Goal: Contribute content: Contribute content

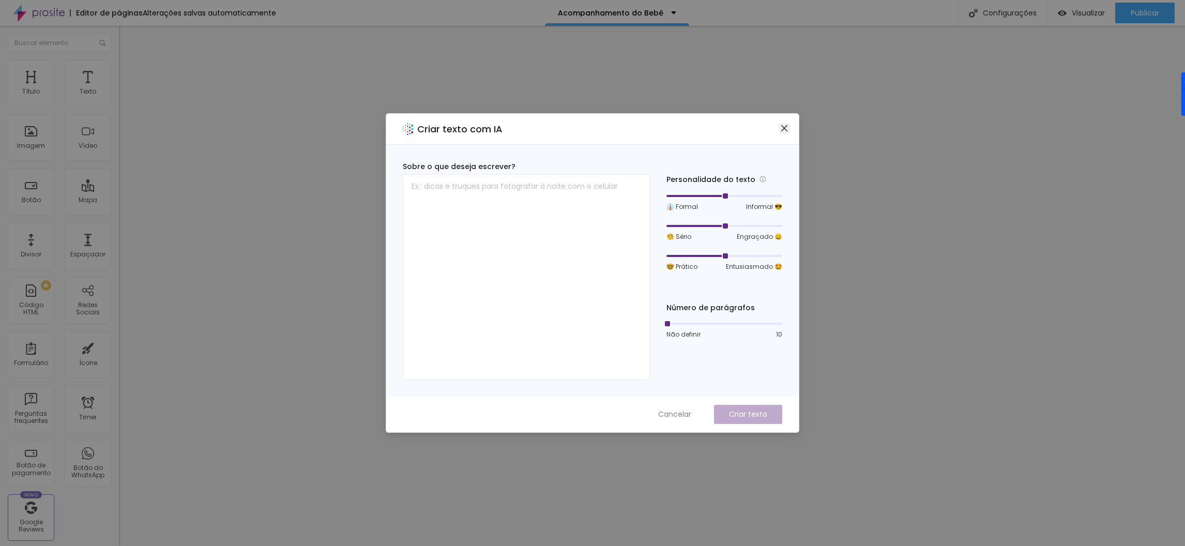
click at [783, 125] on icon "close" at bounding box center [784, 128] width 8 height 8
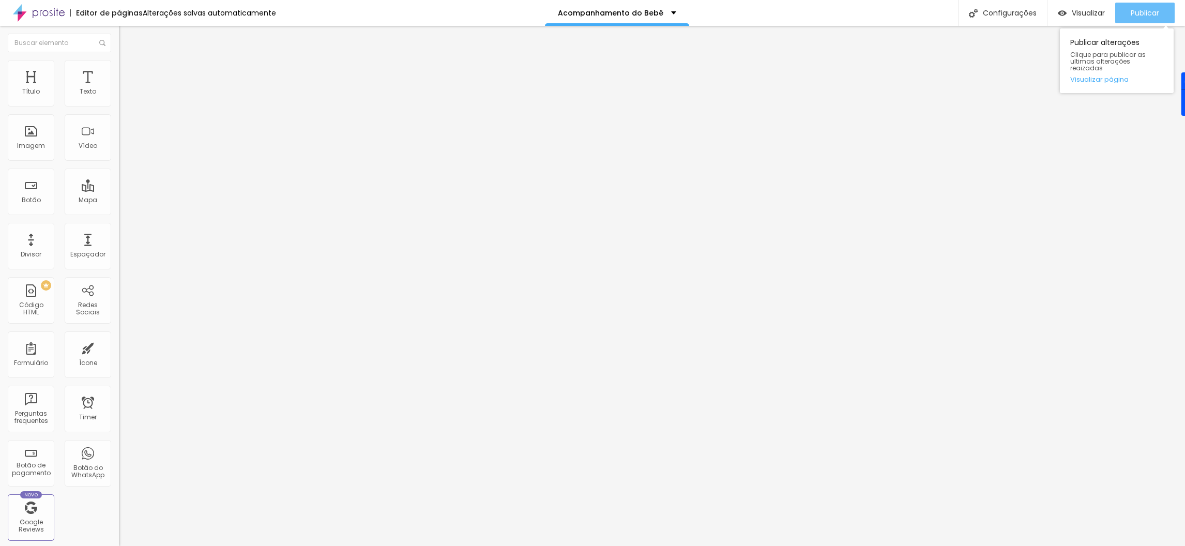
click at [1149, 5] on div "Publicar" at bounding box center [1145, 13] width 28 height 21
click at [119, 70] on li "Avançado" at bounding box center [178, 75] width 119 height 10
type input "45"
type input "40"
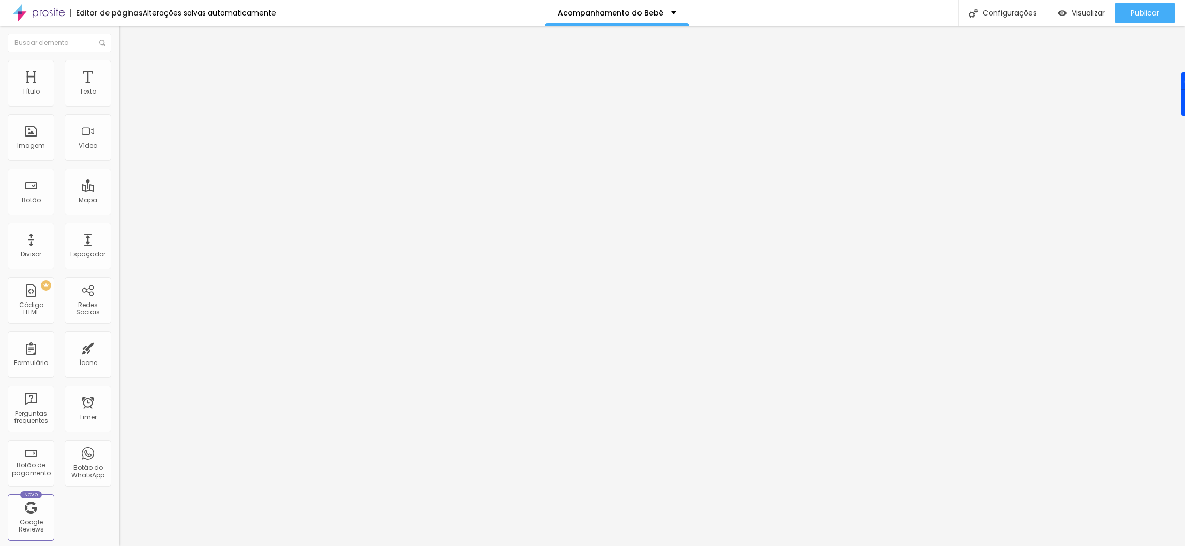
type input "40"
type input "35"
type input "30"
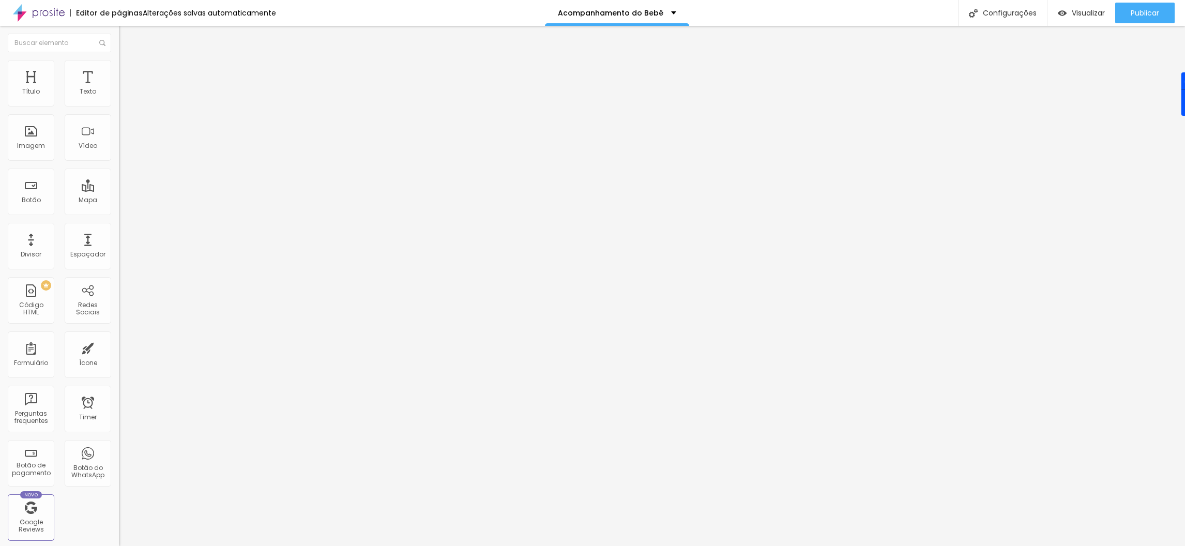
type input "25"
type input "20"
type input "15"
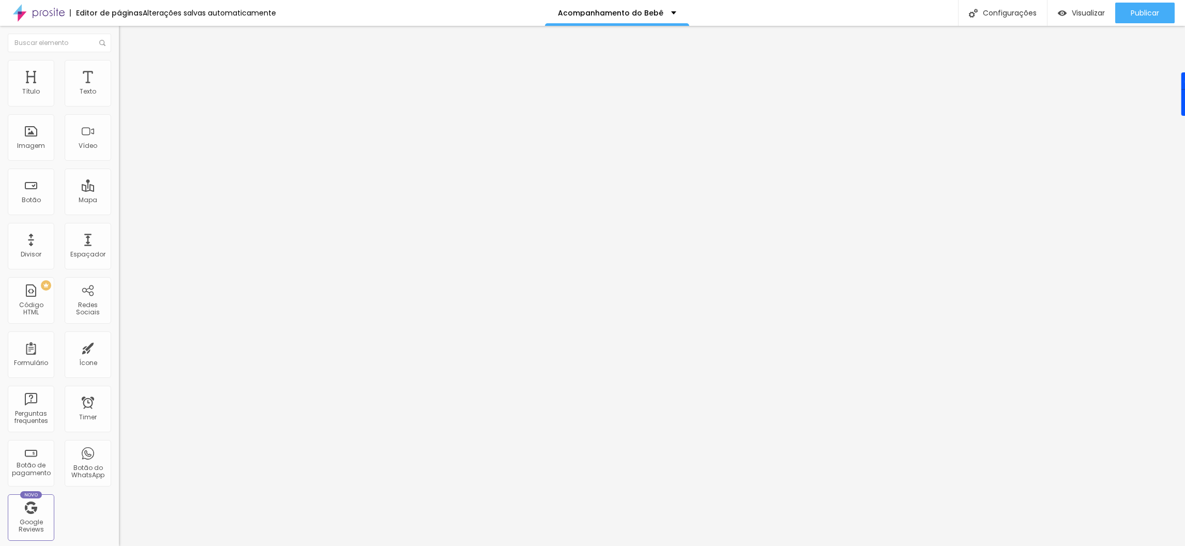
type input "15"
type input "10"
type input "5"
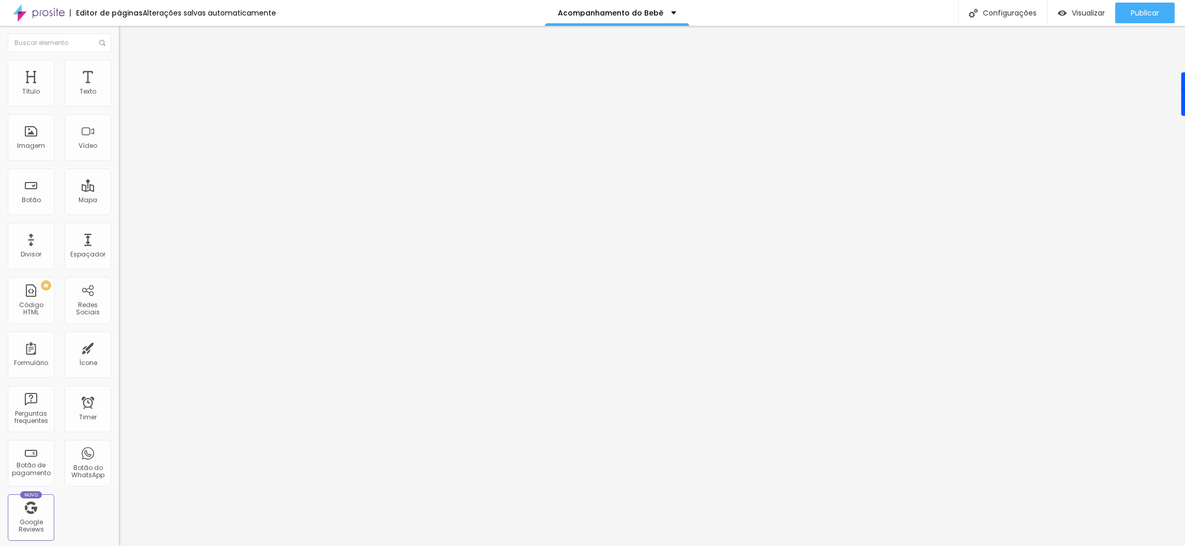
type input "0"
drag, startPoint x: 70, startPoint y: 100, endPoint x: 18, endPoint y: 101, distance: 51.7
type input "0"
click at [119, 201] on input "range" at bounding box center [152, 205] width 67 height 8
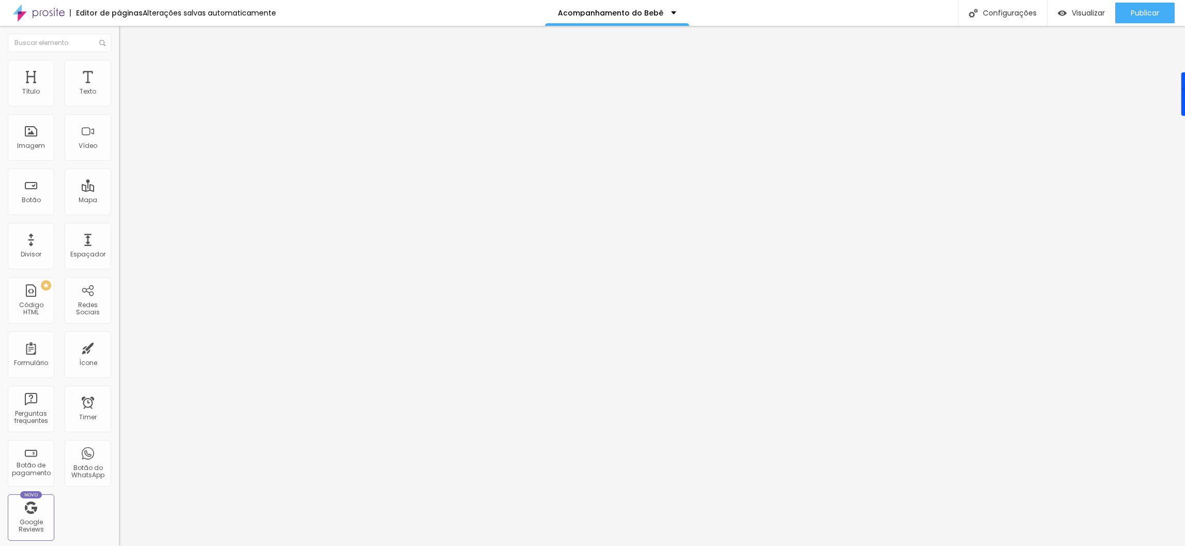
click at [128, 69] on span "Estilo" at bounding box center [136, 67] width 16 height 9
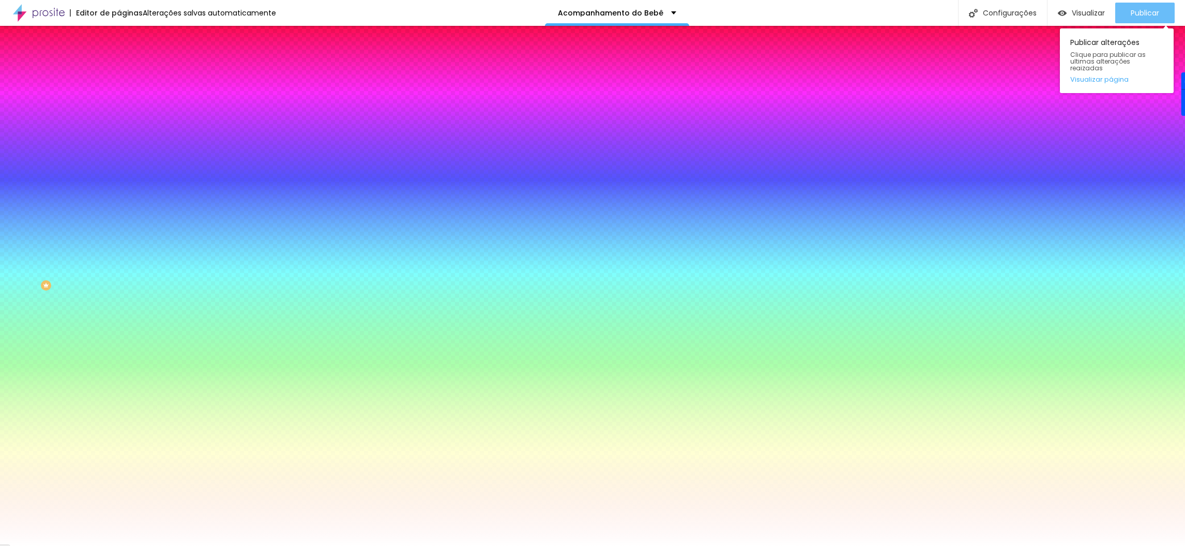
click at [1151, 13] on span "Publicar" at bounding box center [1145, 13] width 28 height 8
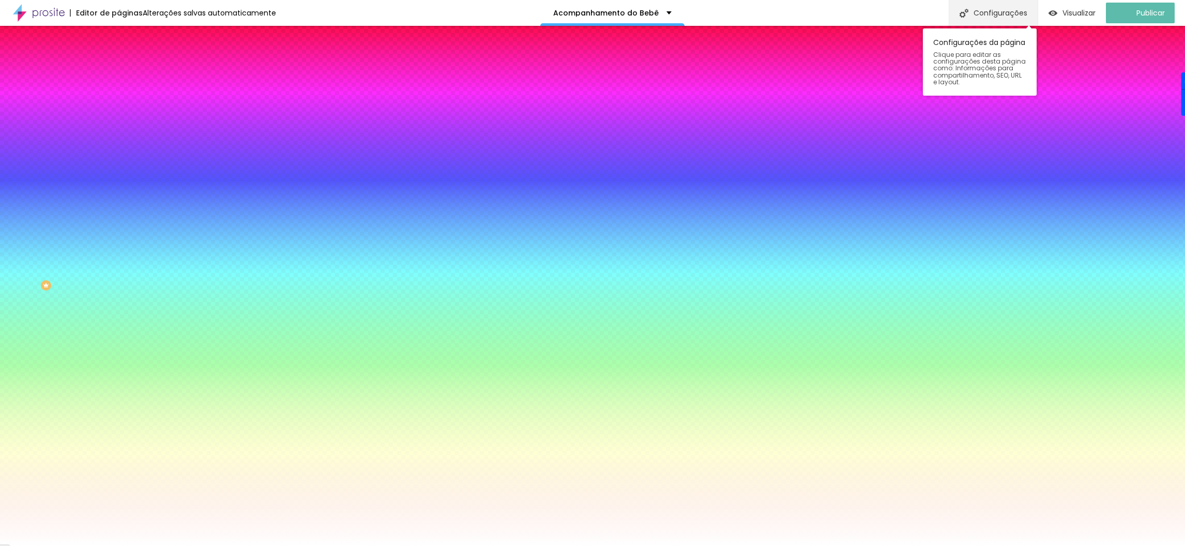
click at [1014, 17] on div "Configurações" at bounding box center [993, 13] width 89 height 26
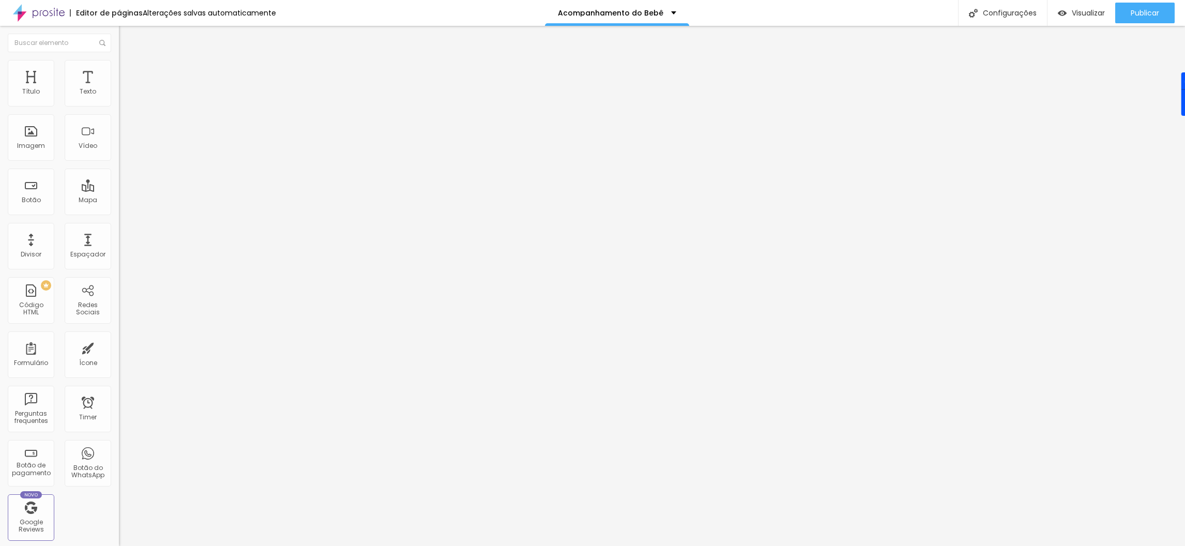
click at [119, 67] on li "Avançado" at bounding box center [178, 65] width 119 height 10
type input "0"
drag, startPoint x: 27, startPoint y: 100, endPoint x: 12, endPoint y: 100, distance: 15.0
type input "0"
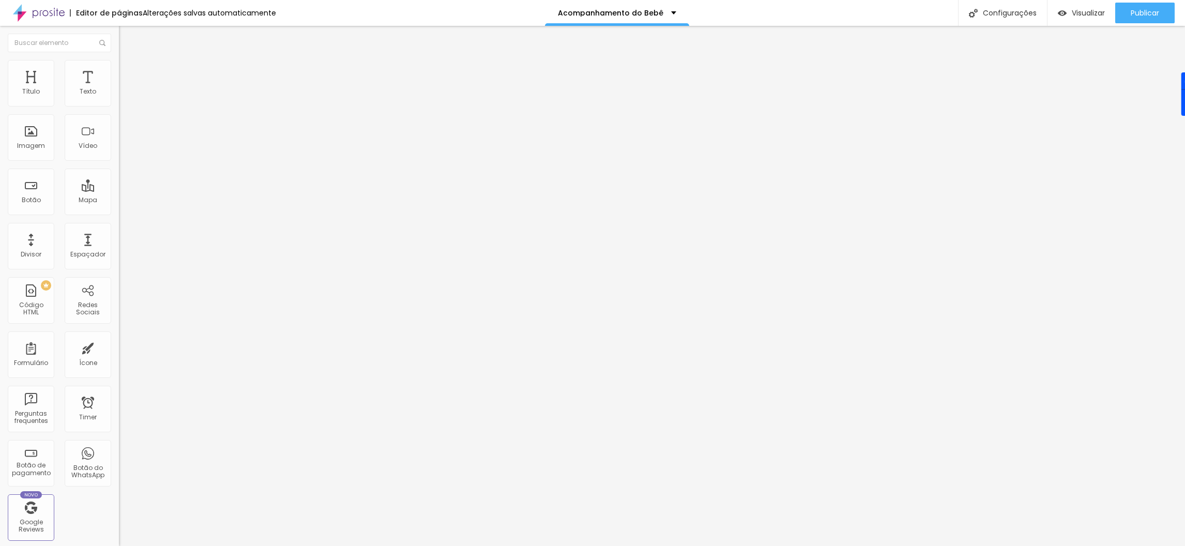
click at [119, 190] on input "range" at bounding box center [152, 194] width 67 height 8
type input "8"
type input "2"
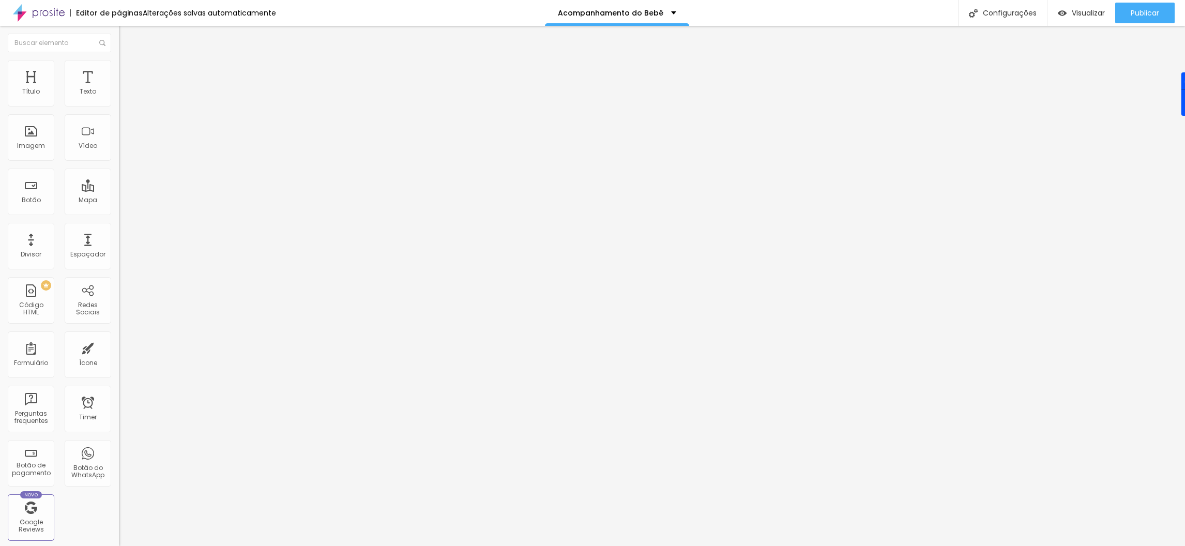
type input "0"
drag, startPoint x: 32, startPoint y: 124, endPoint x: 11, endPoint y: 124, distance: 20.7
type input "0"
click at [119, 337] on input "range" at bounding box center [152, 341] width 67 height 8
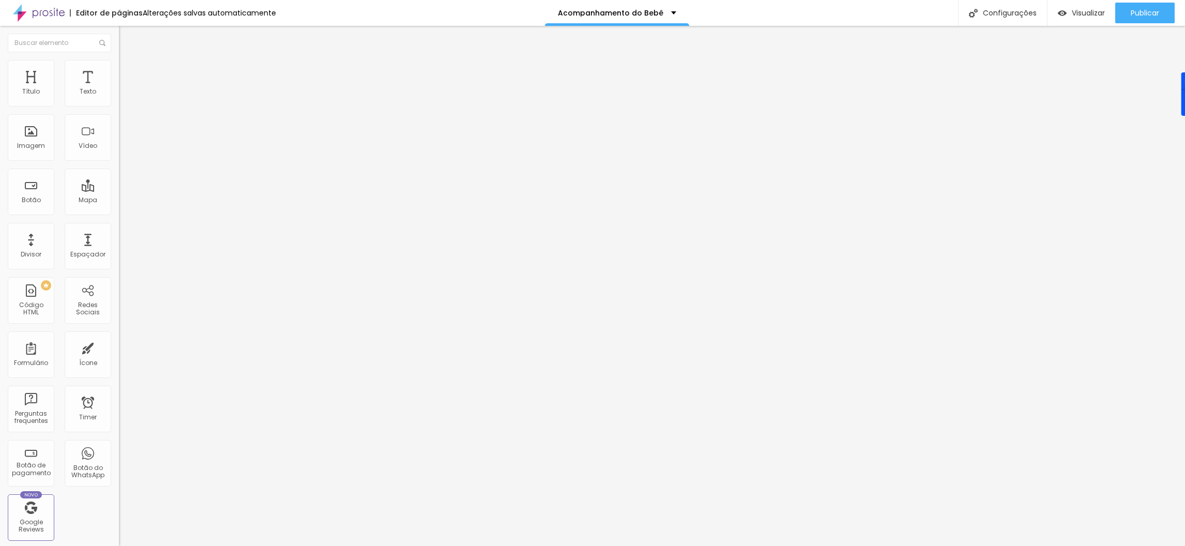
click at [119, 434] on div at bounding box center [178, 434] width 119 height 0
click at [1138, 13] on span "Publicar" at bounding box center [1145, 13] width 28 height 8
click at [128, 61] on span "Estilo" at bounding box center [136, 56] width 16 height 9
click at [119, 98] on span "Titulo 2" at bounding box center [136, 91] width 34 height 13
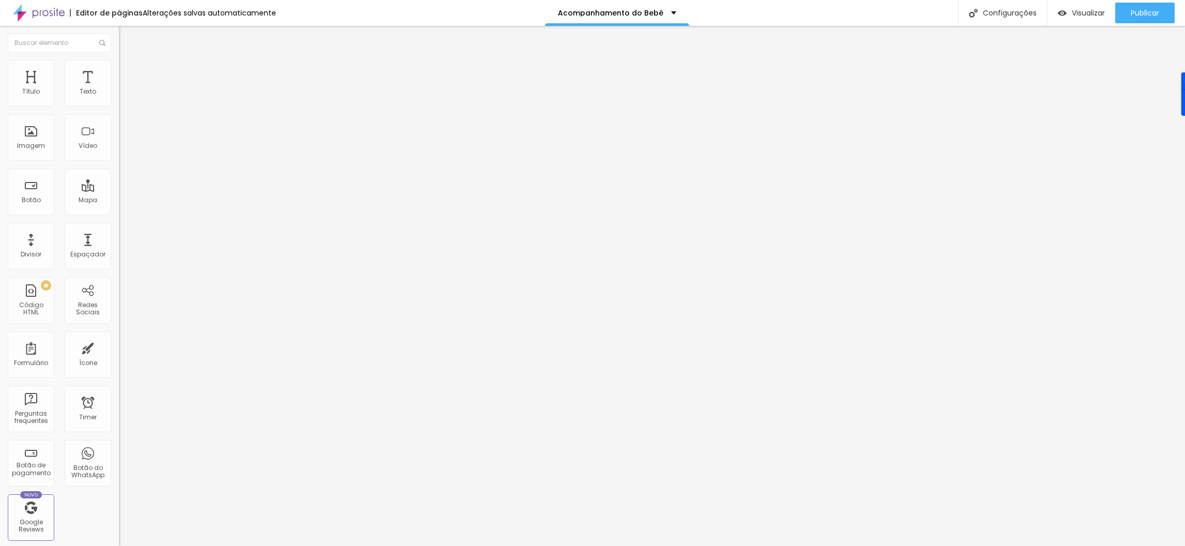
click at [119, 68] on li "Avançado" at bounding box center [178, 65] width 119 height 10
click at [119, 60] on li "Estilo" at bounding box center [178, 55] width 119 height 10
click at [119, 107] on span "Titulo 3" at bounding box center [133, 101] width 29 height 12
click at [119, 155] on button "button" at bounding box center [126, 149] width 14 height 11
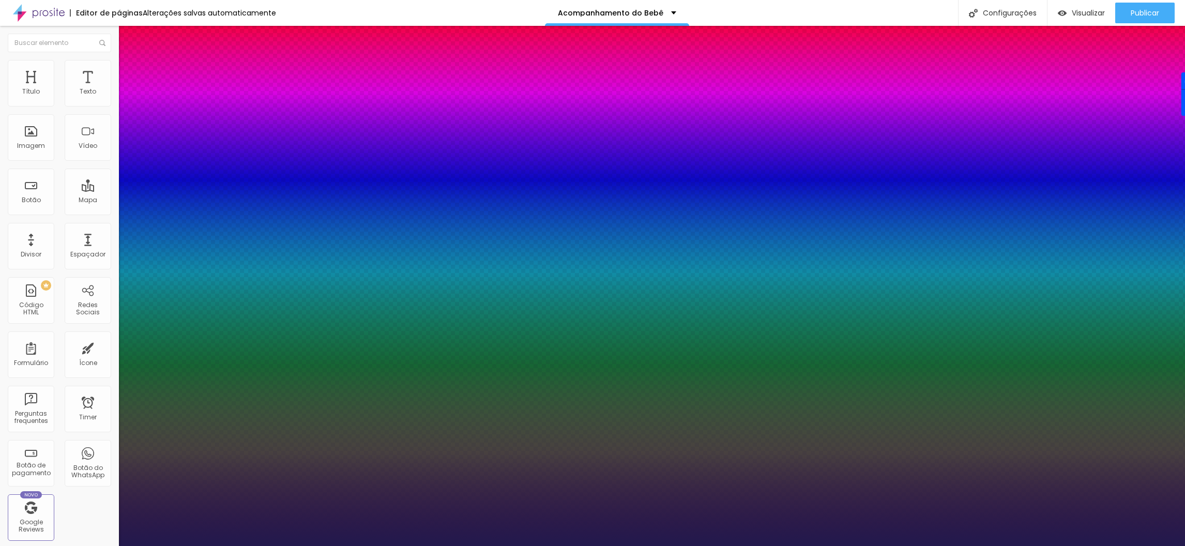
type input "1"
type input "1.2"
type input "1"
type input "1.1"
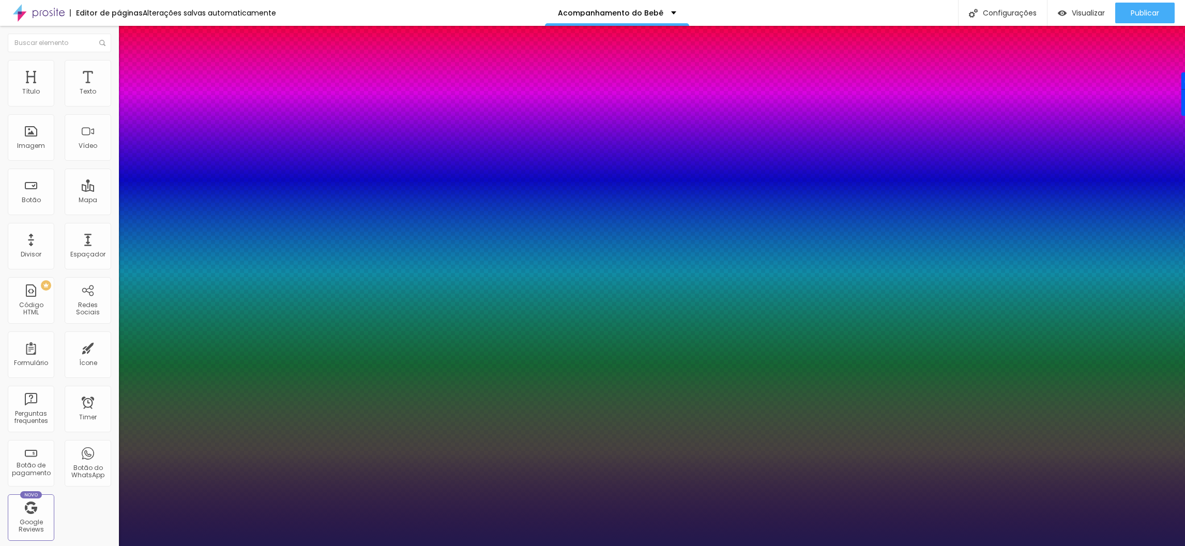
type input "1.1"
type input "1"
type input "1.2"
type input "1"
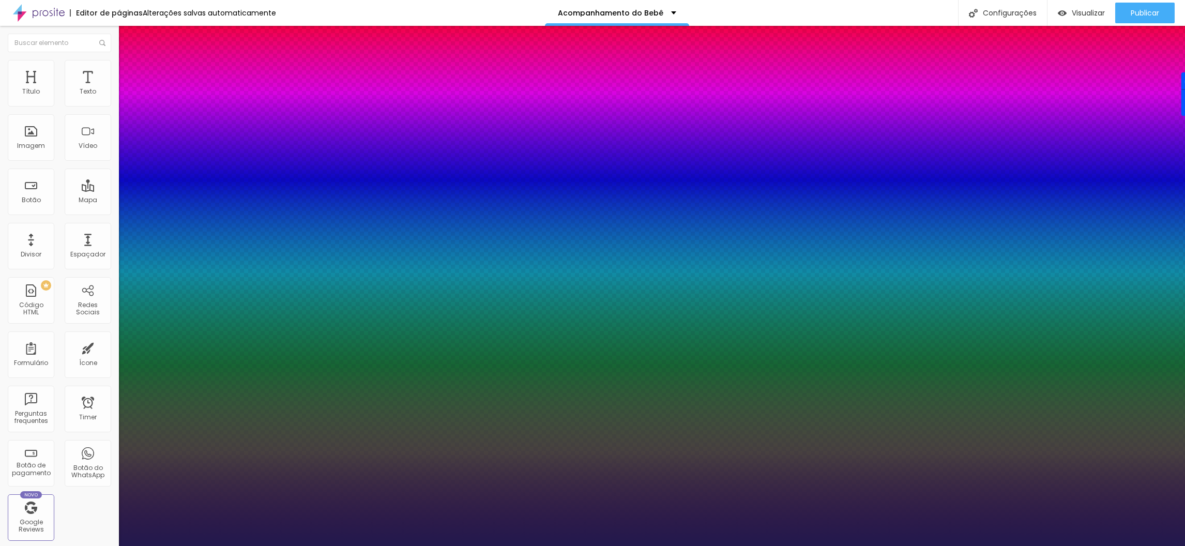
type input "1.3"
type input "1"
type input "1.4"
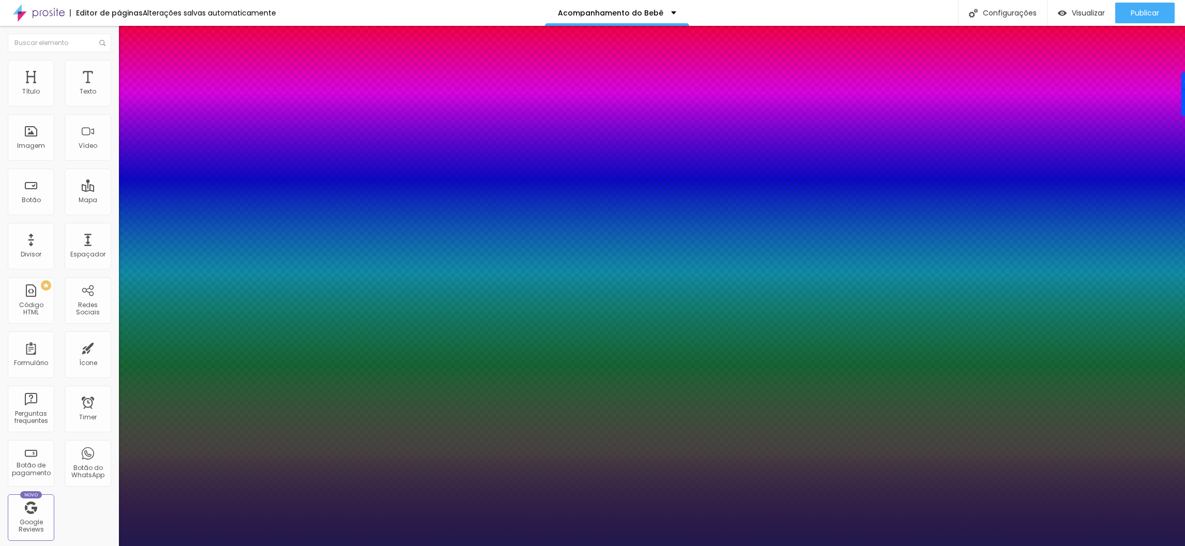
type input "1"
type input "1.5"
type input "1"
type input "1.6"
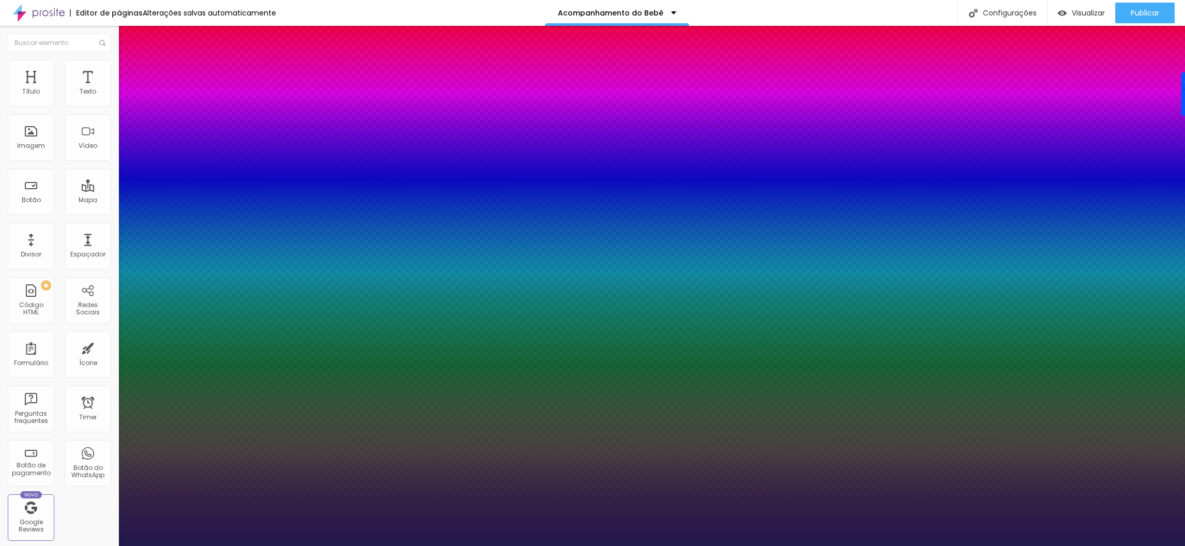
type input "1.6"
type input "1"
type input "1.5"
type input "1"
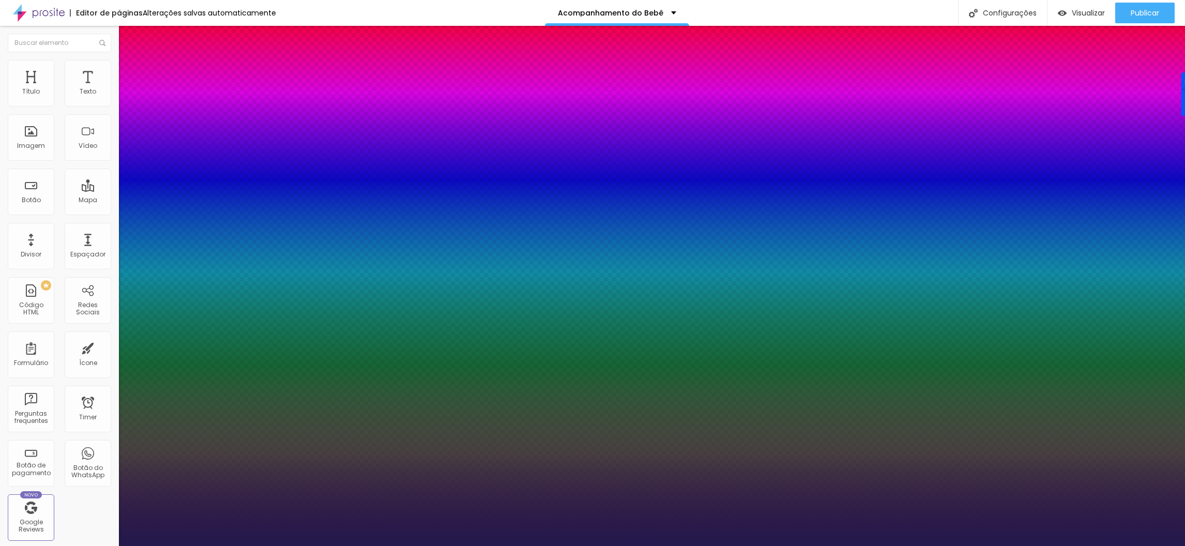
type input "1.4"
type input "1"
type input "1.3"
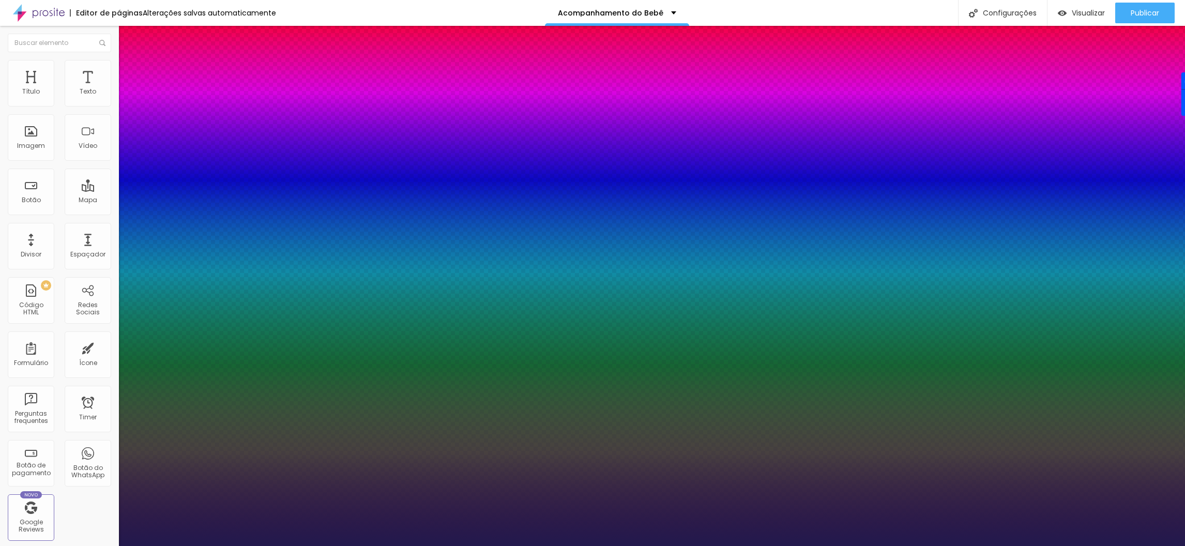
type input "61"
type input "1"
type input "58"
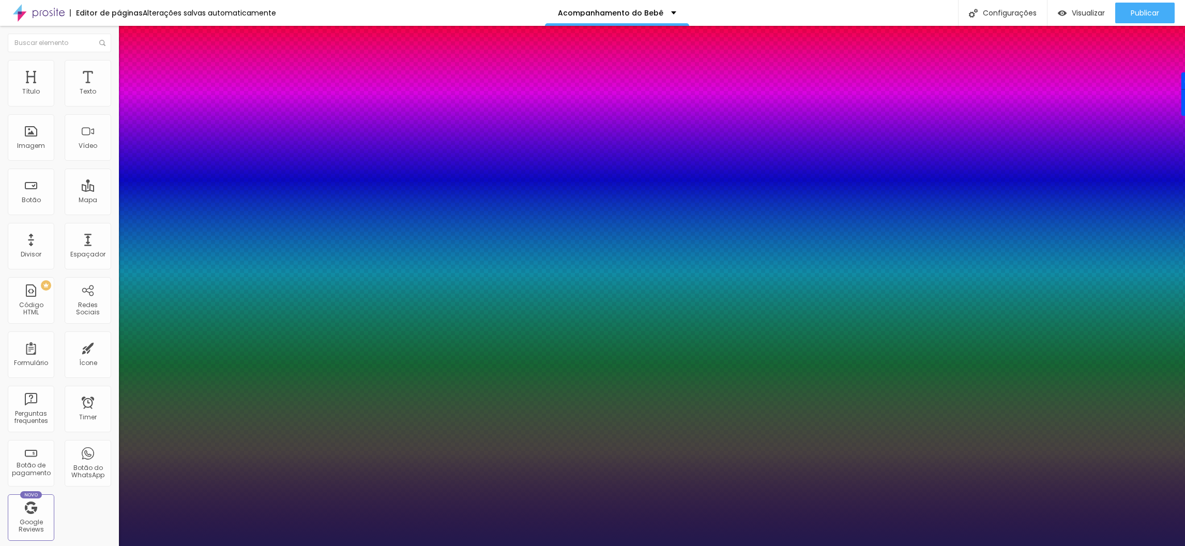
type input "58"
type input "1"
type input "57"
type input "1"
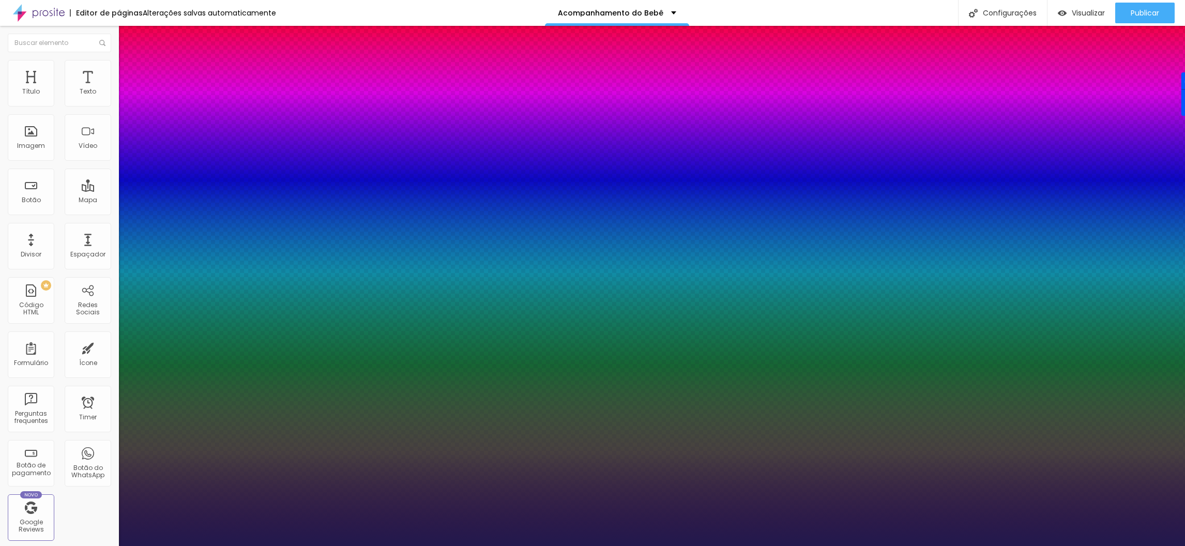
type input "56"
type input "1"
type input "55"
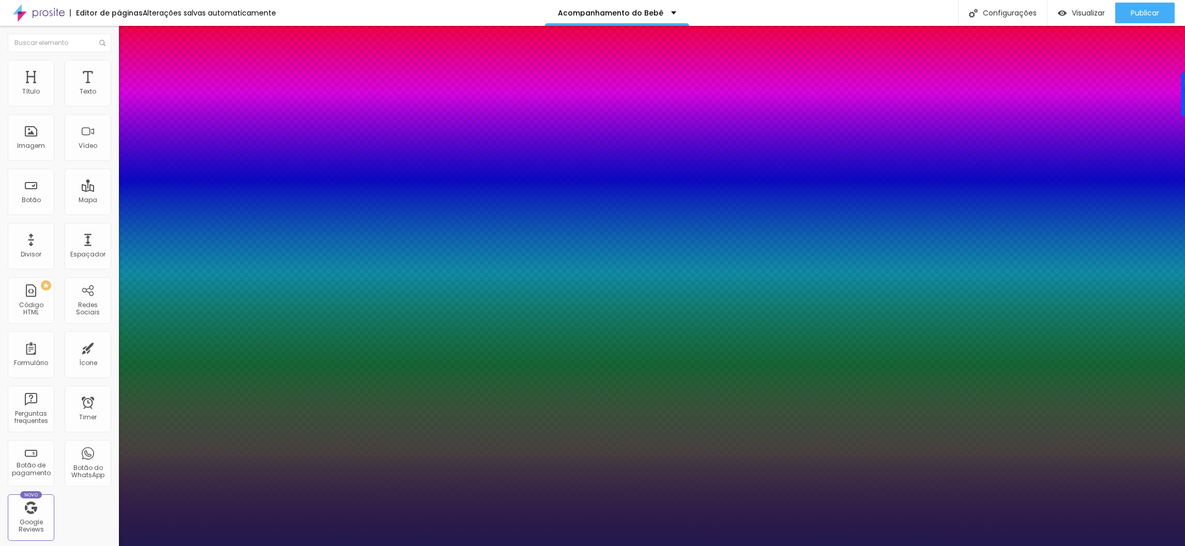
type input "1"
type input "54"
type input "1"
type input "51"
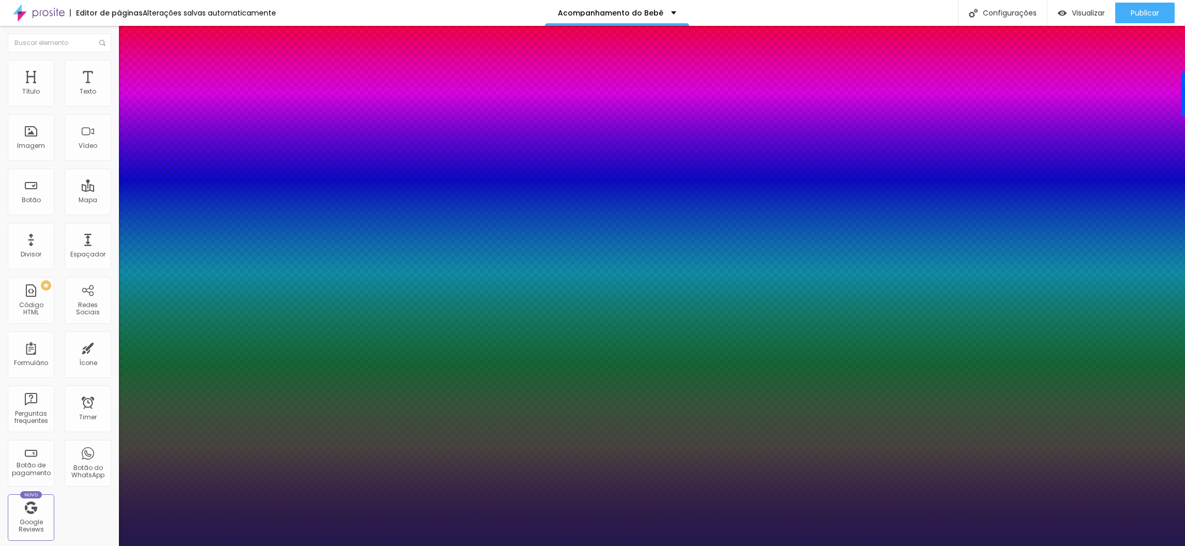
type input "51"
type input "1"
type input "48"
type input "1"
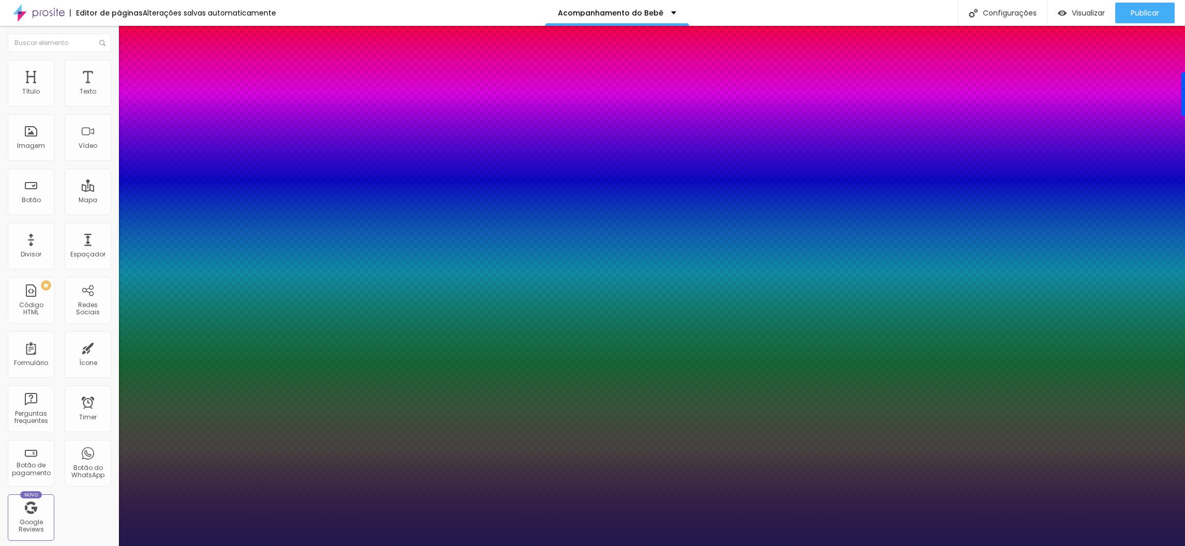
type input "46"
type input "1"
type input "49"
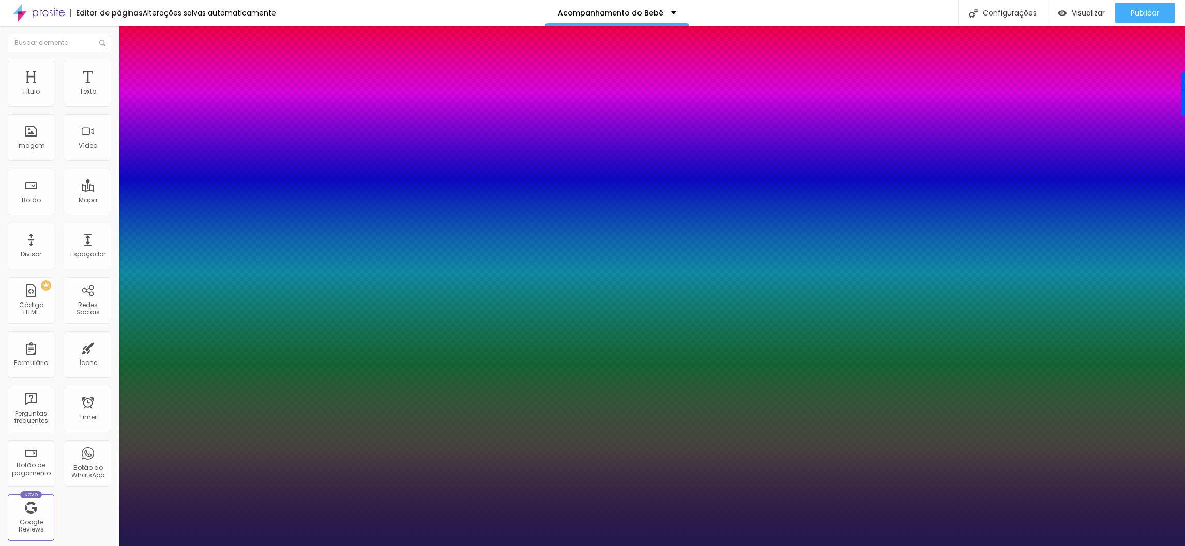
type input "1"
type input "50"
type input "1"
type input "51"
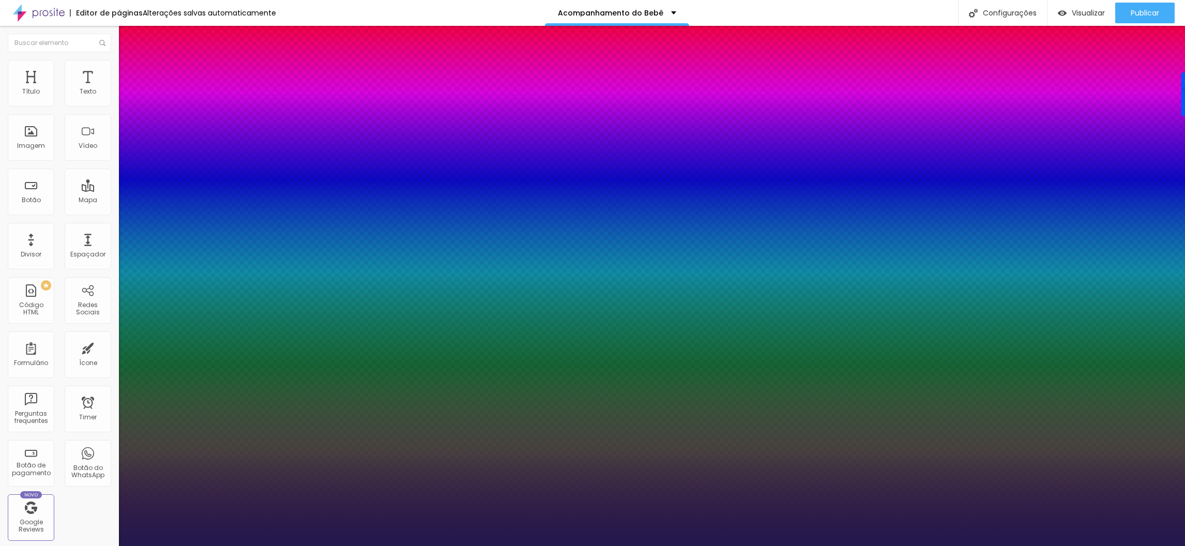
type input "51"
type input "1"
type input "53"
type input "1"
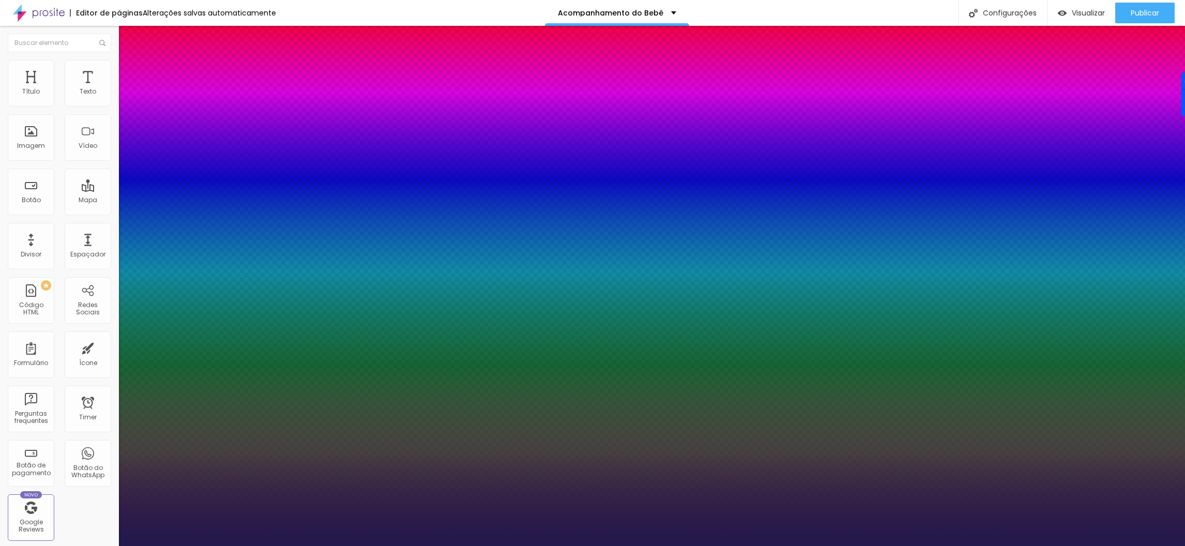
type input "54"
type input "1"
type input "55"
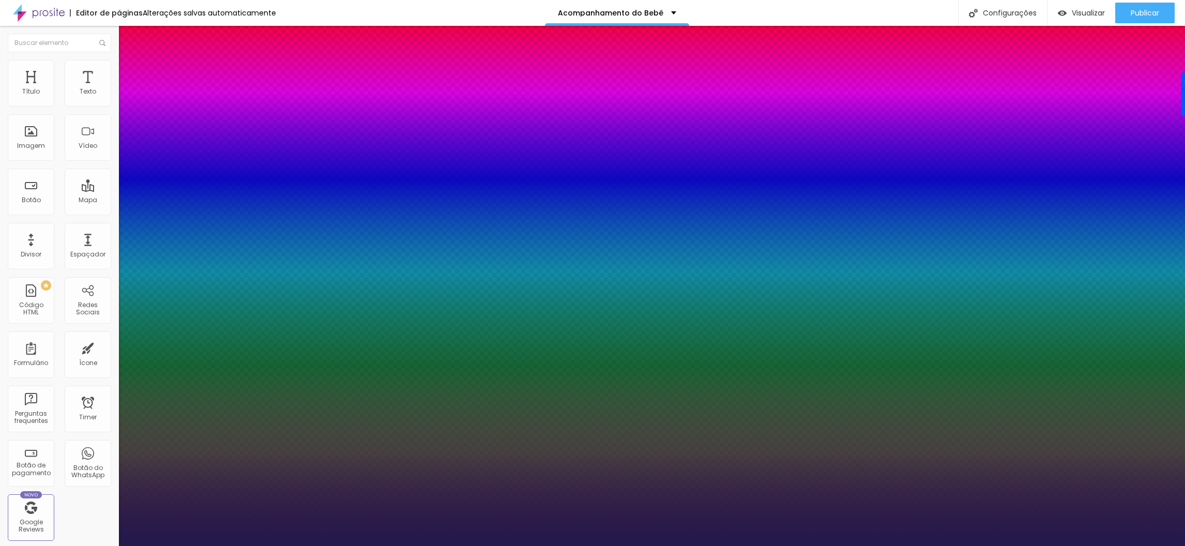
type input "1"
type input "56"
type input "1"
type input "57"
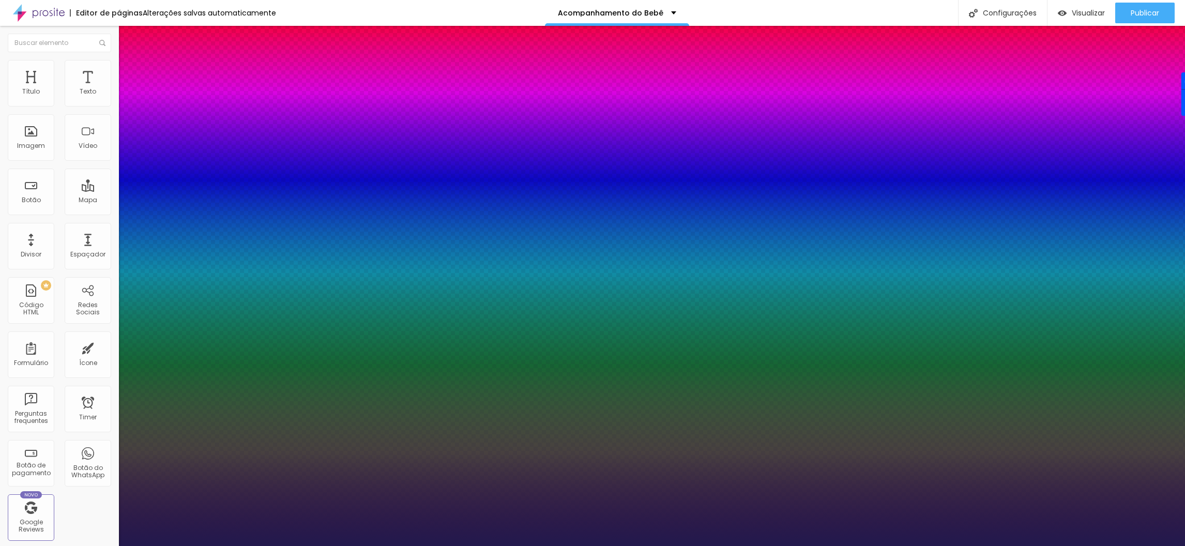
type input "57"
type input "1"
type input "58"
type input "1"
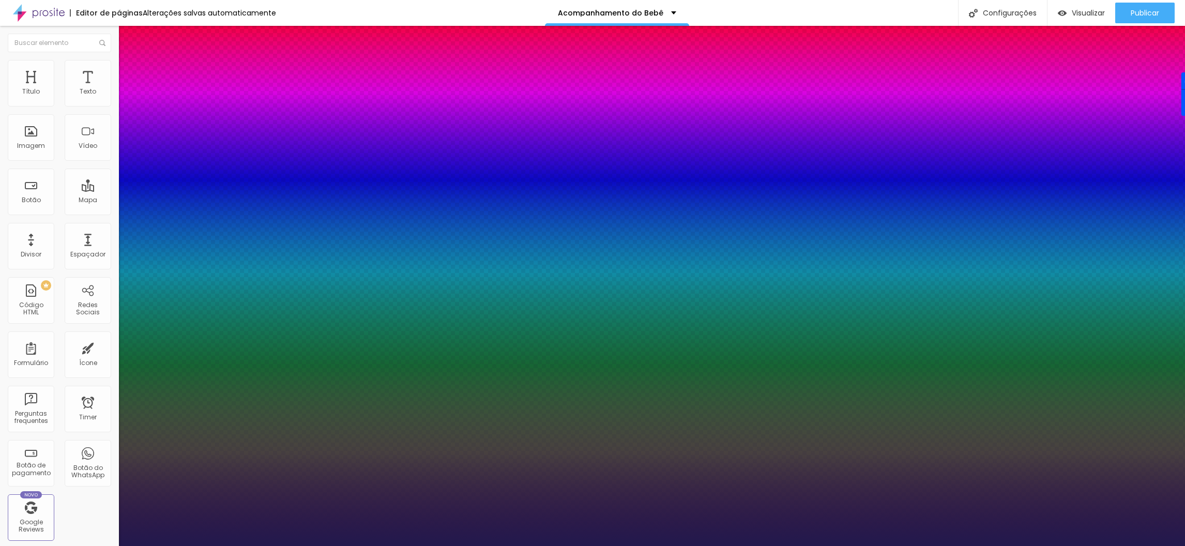
type input "57"
type input "1"
type input "56"
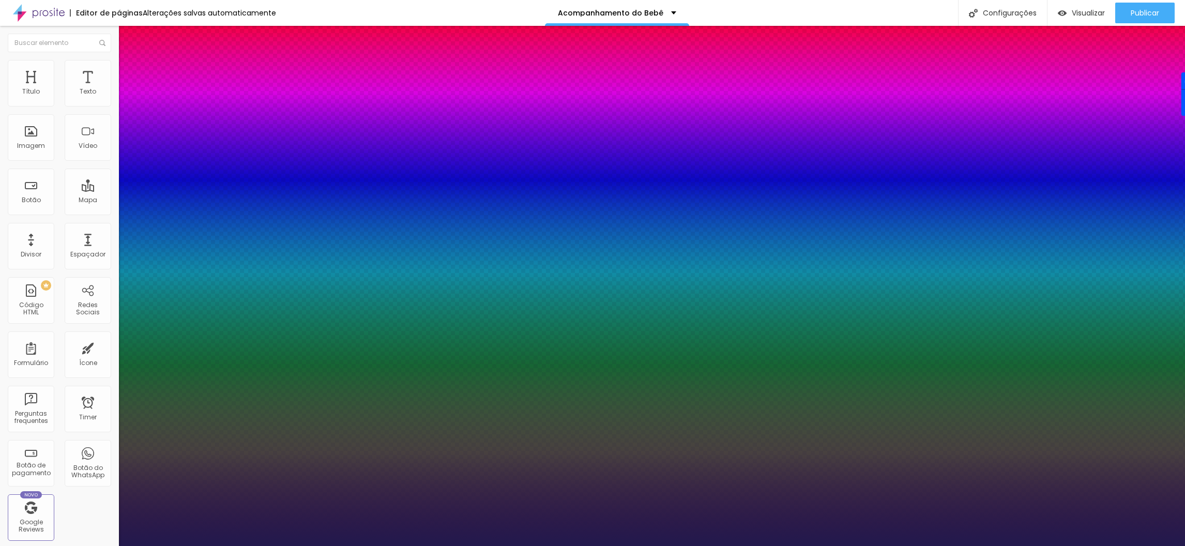
type input "1"
type input "55"
type input "1"
type input "54"
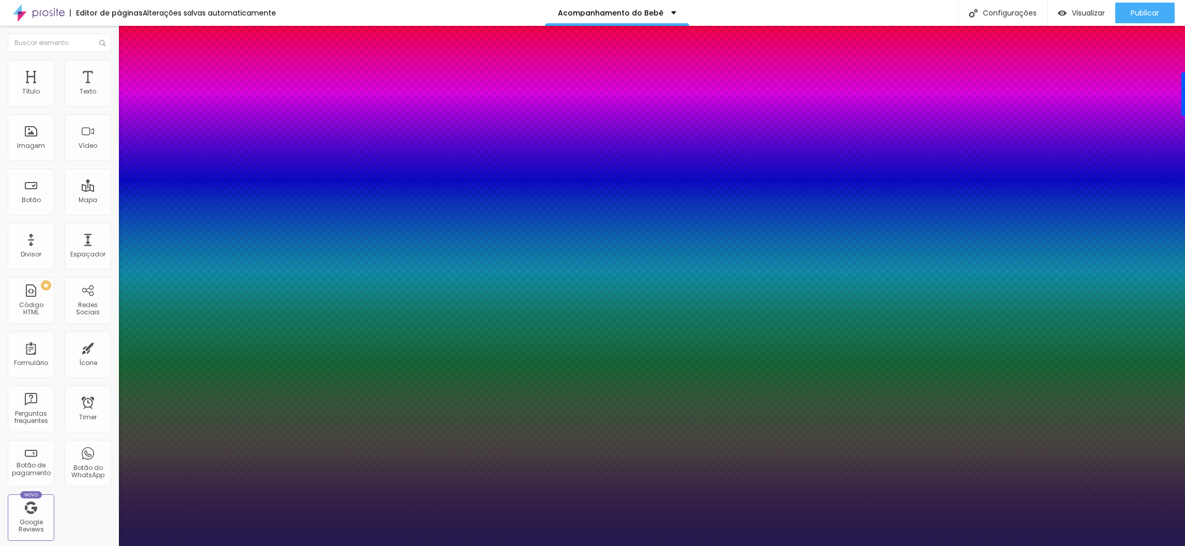
type input "54"
type input "1"
type input "53"
type input "1"
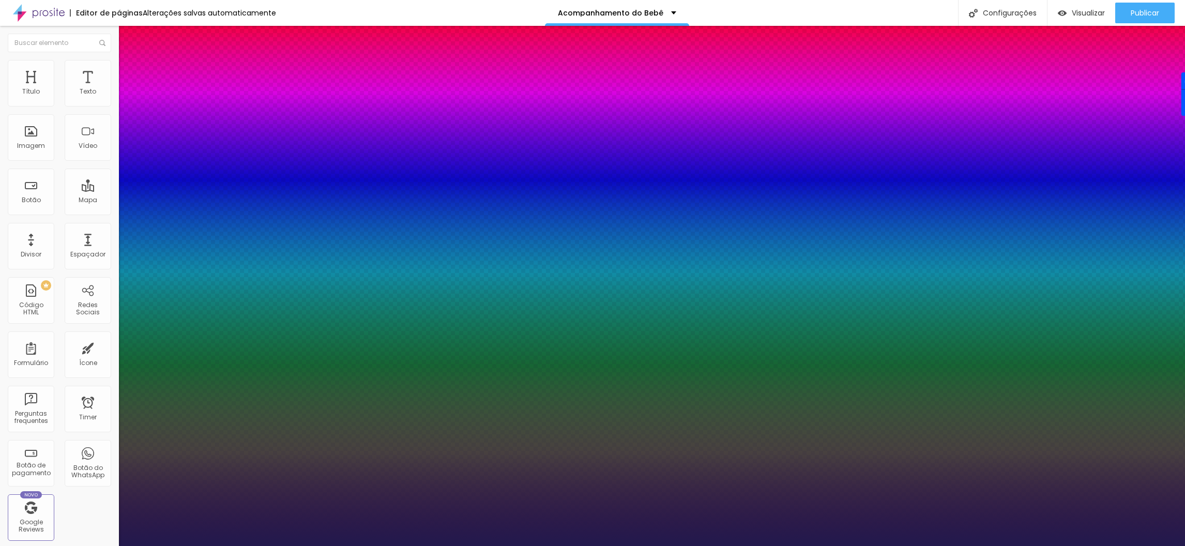
type input "54"
type input "1"
type input "55"
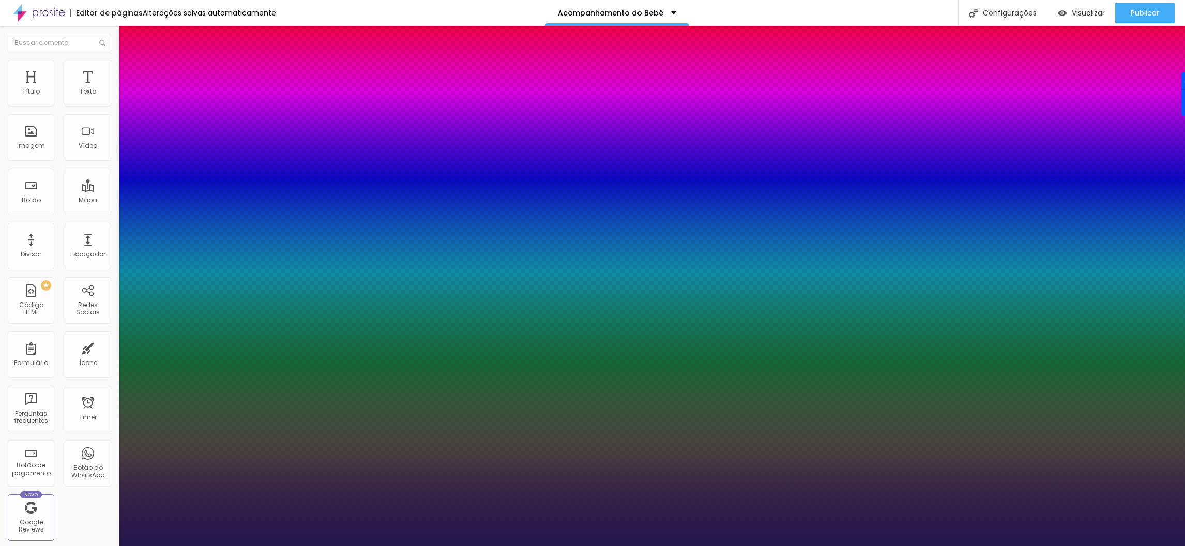
type input "1"
type input "55"
type input "1"
click at [498, 546] on div at bounding box center [592, 546] width 1185 height 0
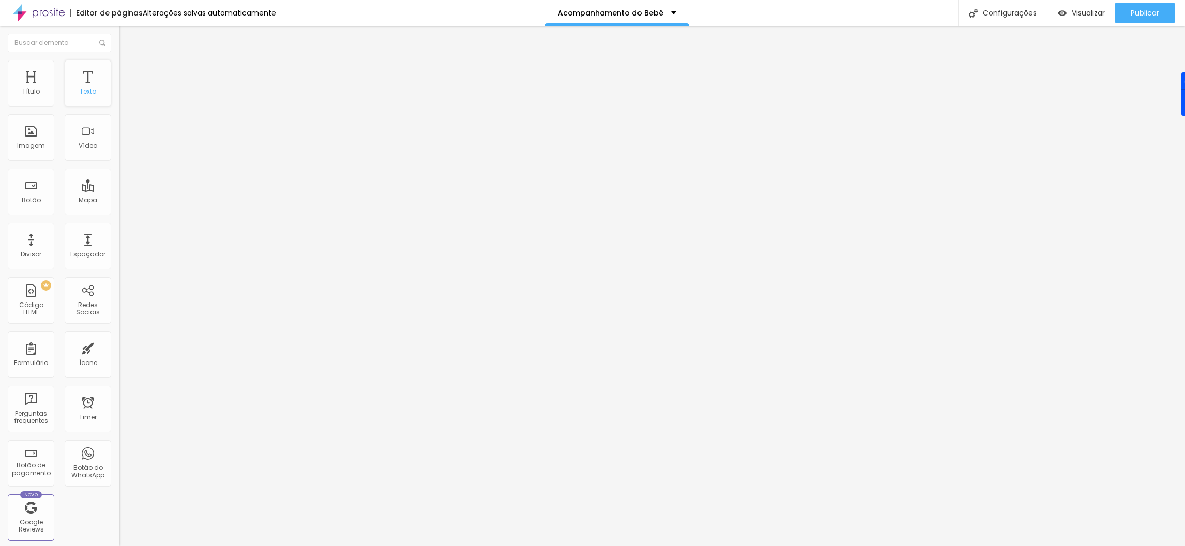
click at [65, 107] on div "Texto" at bounding box center [88, 83] width 47 height 47
click at [119, 153] on button "button" at bounding box center [126, 147] width 14 height 11
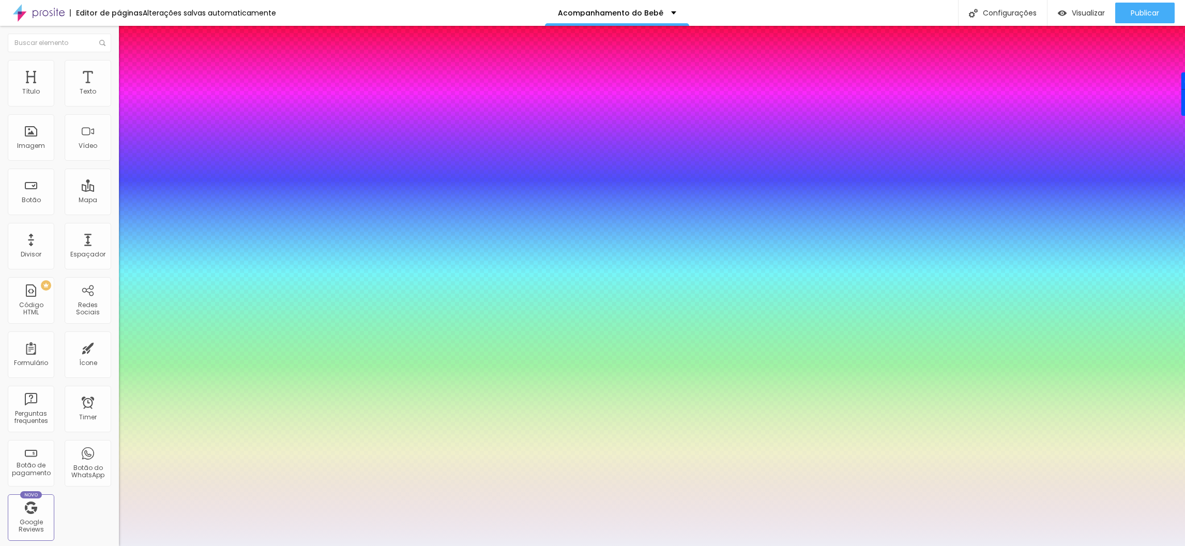
type input "69"
type input "66"
type input "62"
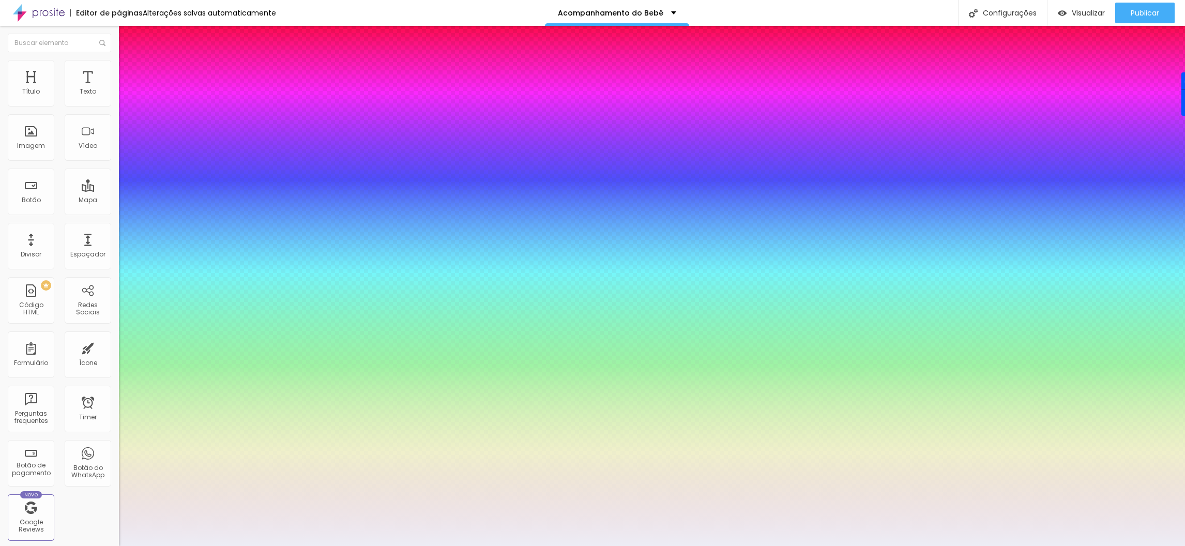
type input "62"
type input "60"
type input "59"
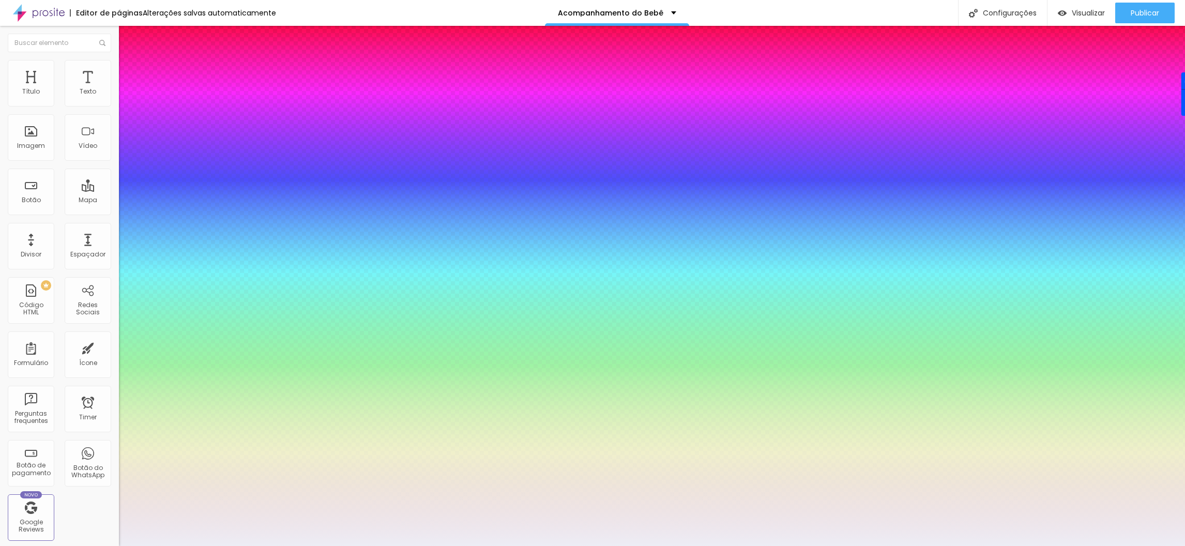
type input "58"
type input "57"
type input "56"
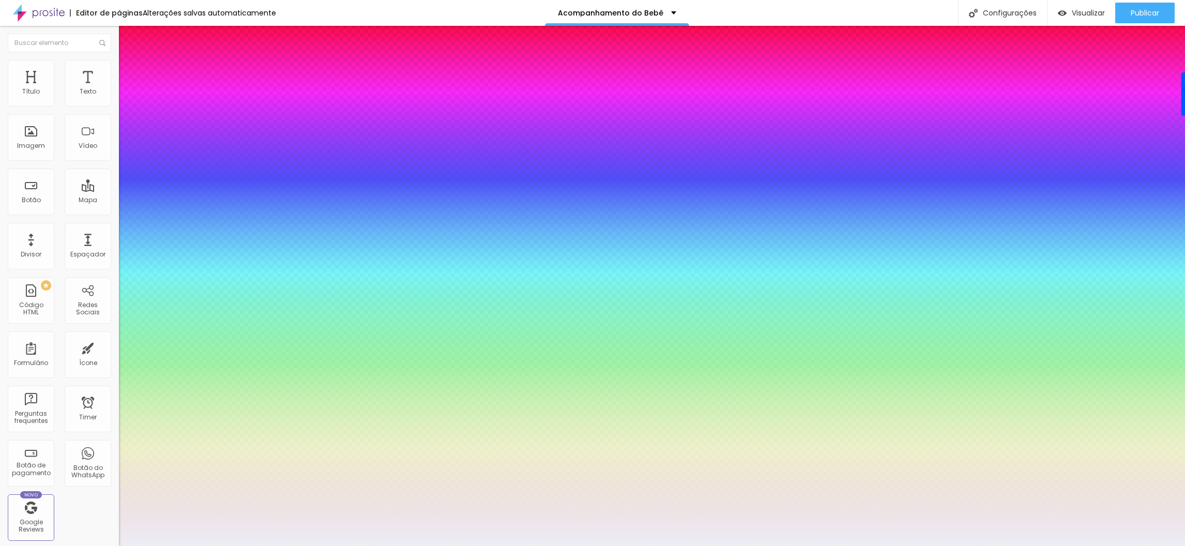
type input "56"
type input "55"
type input "54"
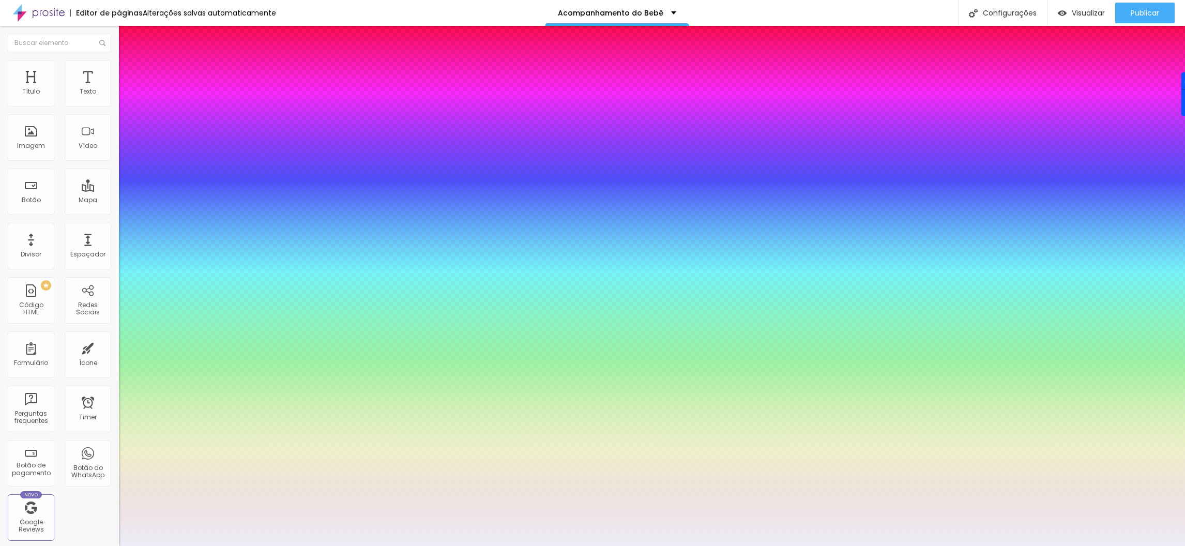
drag, startPoint x: 185, startPoint y: 289, endPoint x: 170, endPoint y: 288, distance: 14.5
type input "54"
click at [1153, 546] on div at bounding box center [592, 546] width 1185 height 0
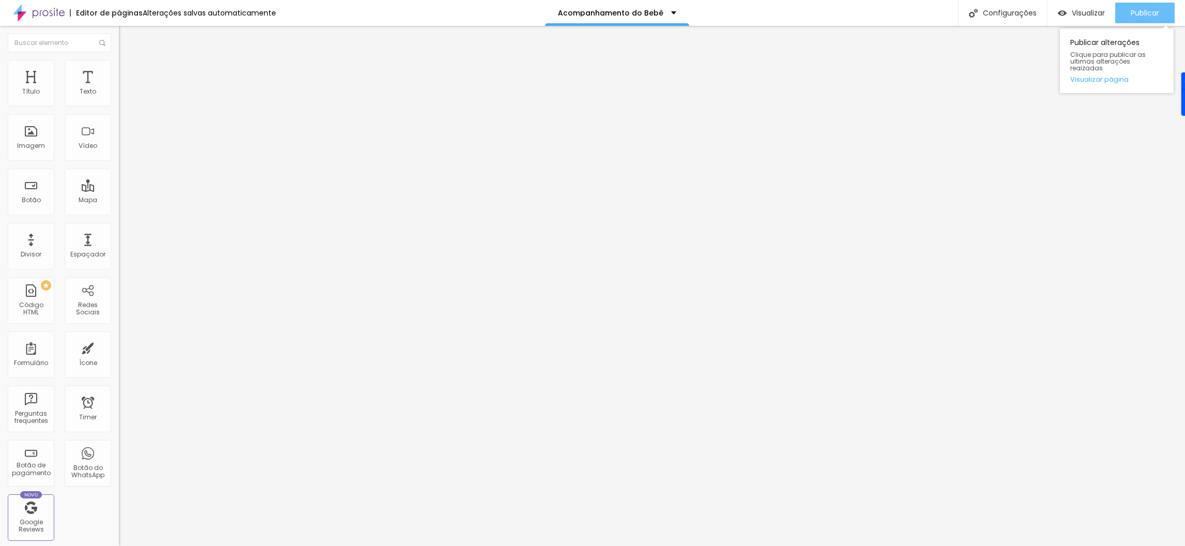
click at [1147, 9] on span "Publicar" at bounding box center [1145, 13] width 28 height 8
click at [123, 152] on icon "button" at bounding box center [126, 149] width 6 height 6
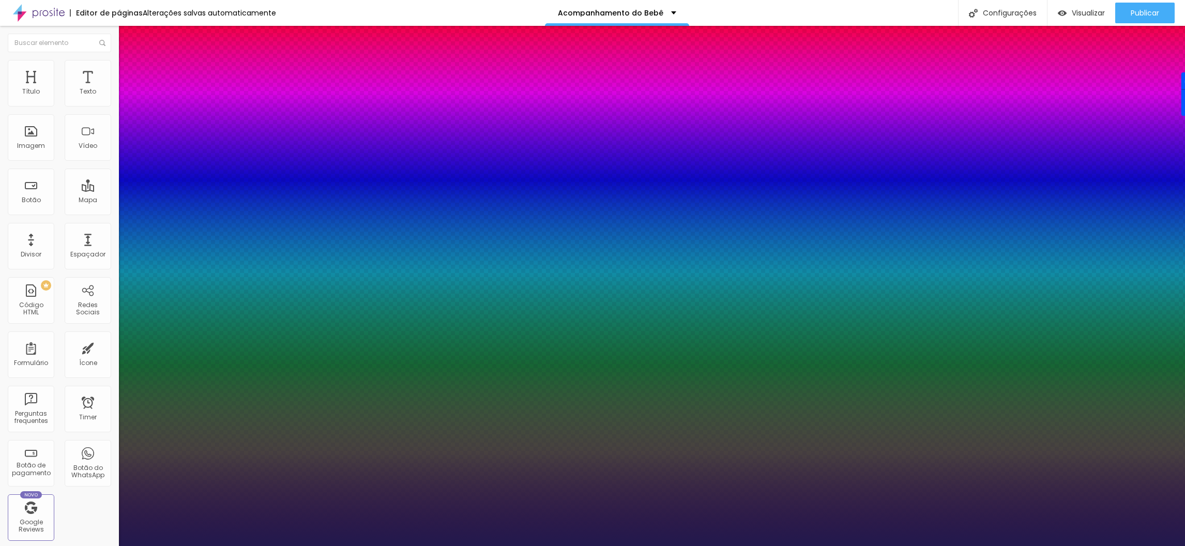
type input "1"
type input "50"
type input "1"
type input "45"
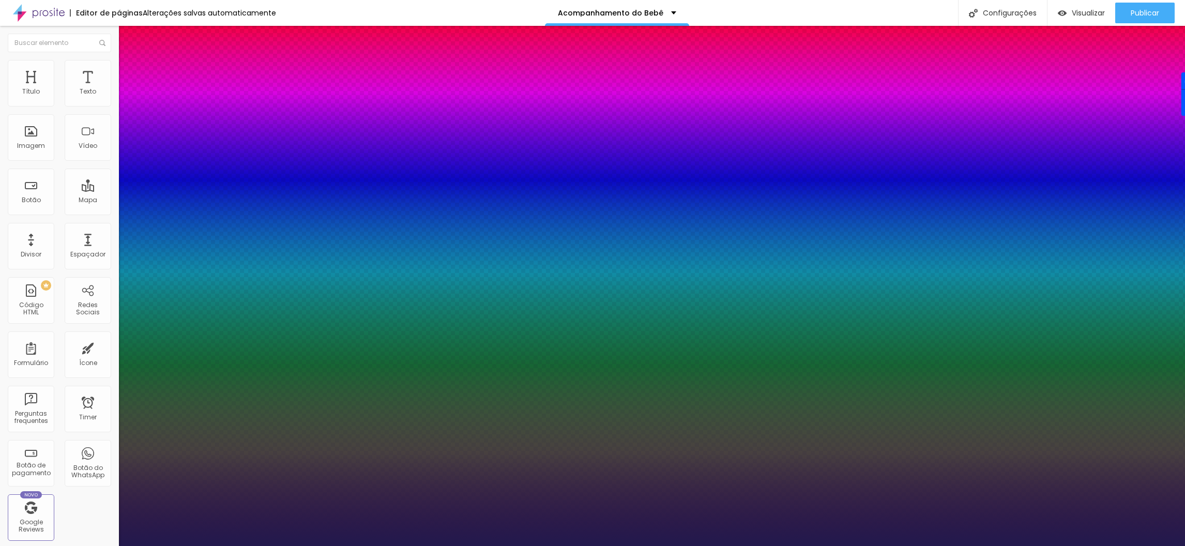
type input "45"
type input "1"
type input "37"
type input "1"
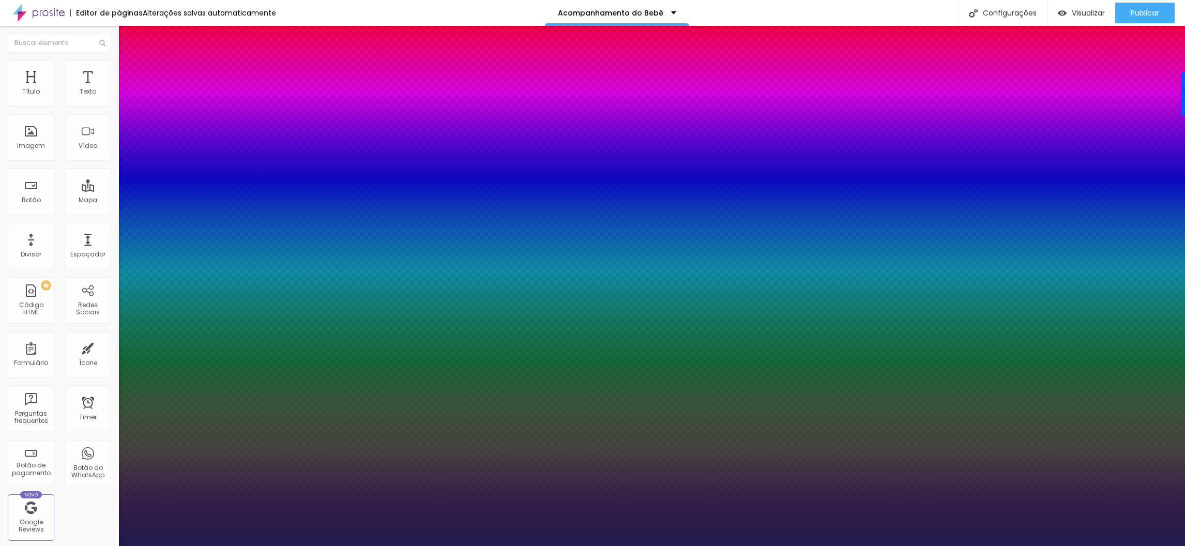
type input "36"
type input "1"
type input "35"
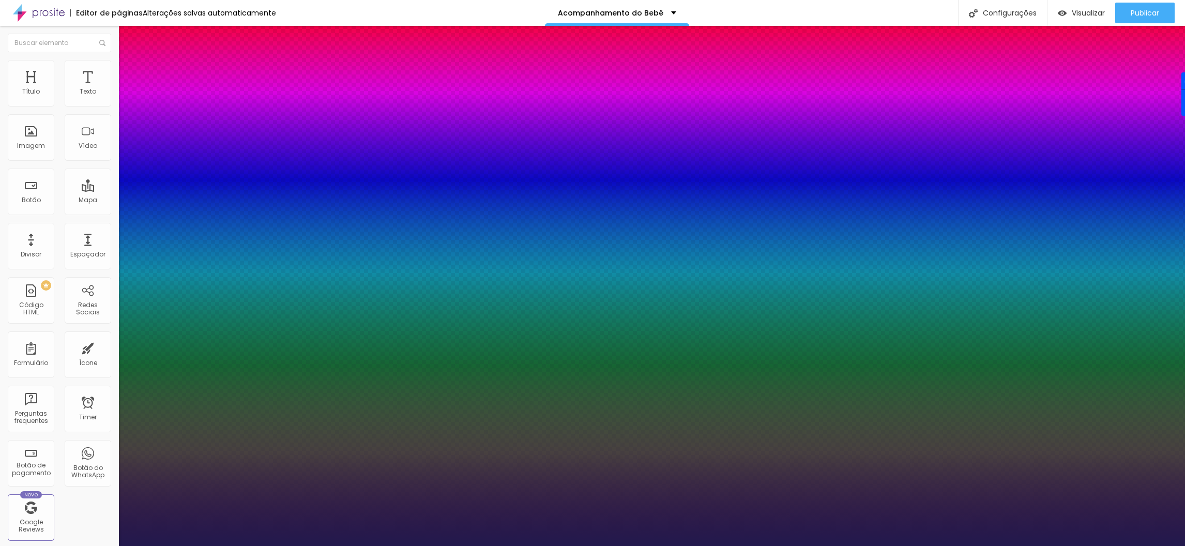
type input "1"
type input "33"
type input "1"
type input "32"
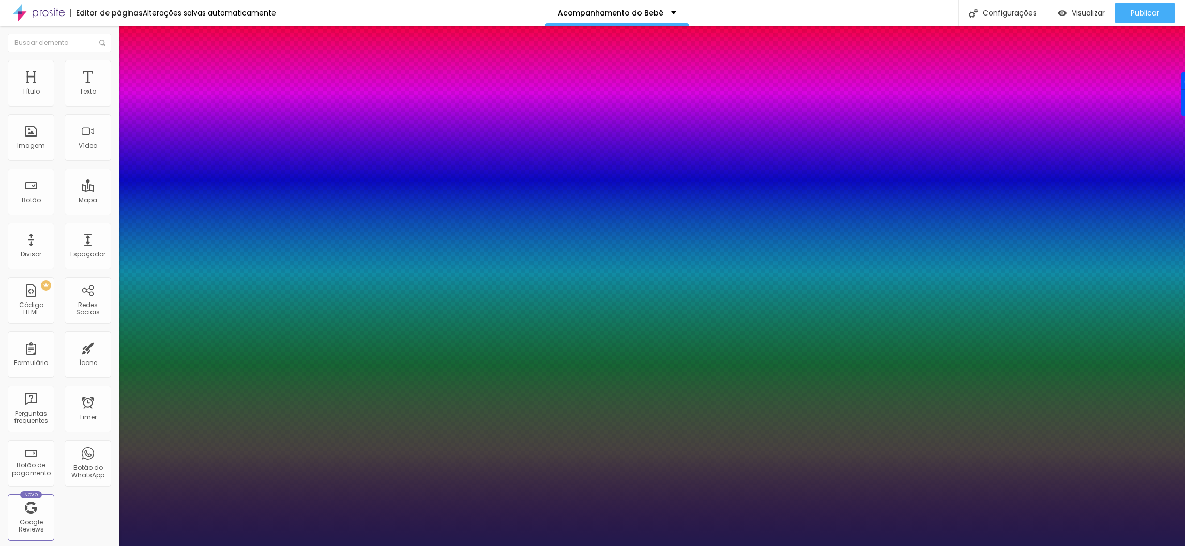
type input "32"
type input "1"
type input "33"
type input "1"
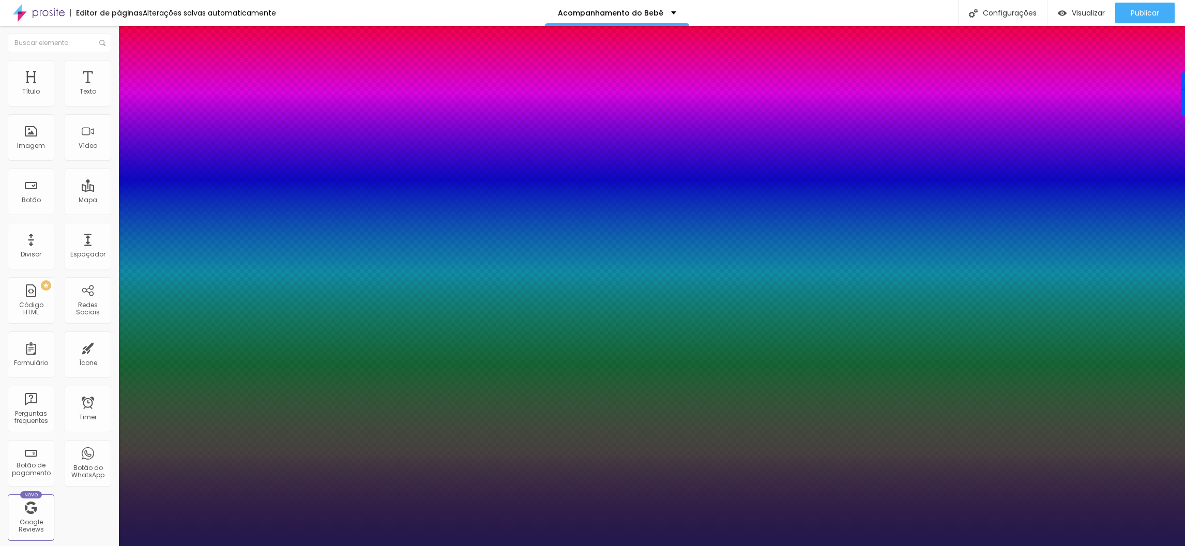
type input "34"
type input "1"
type input "37"
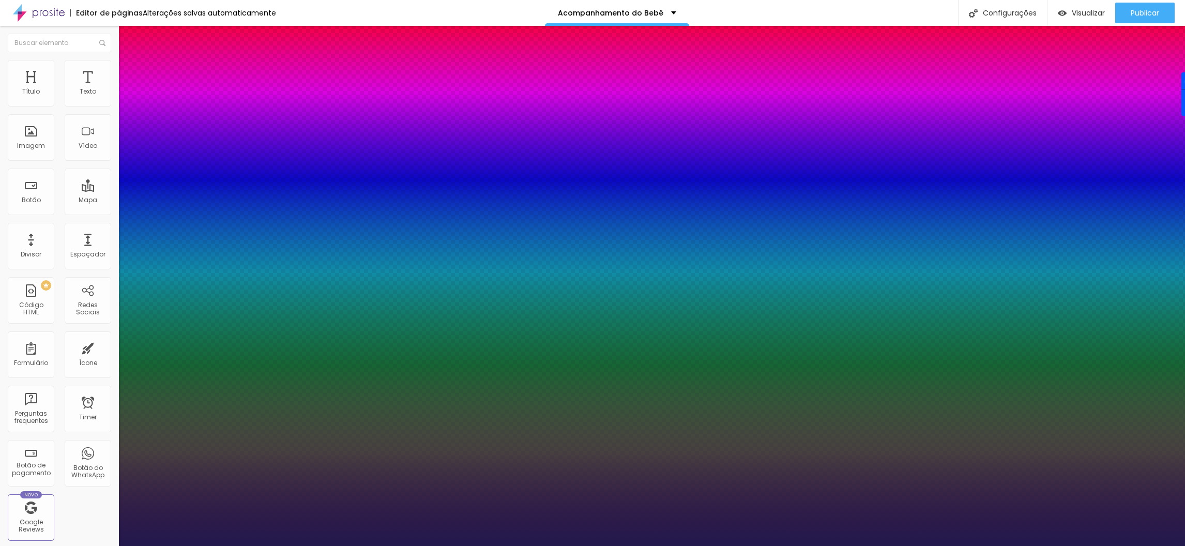
type input "1"
type input "41"
type input "1"
type input "42"
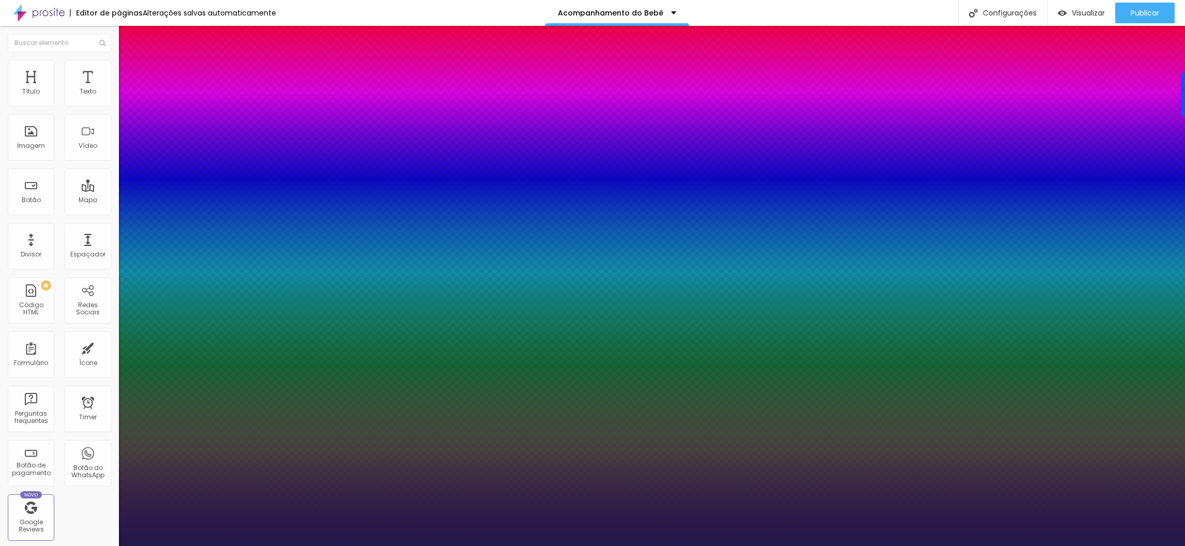
type input "42"
type input "1"
type input "43"
type input "1"
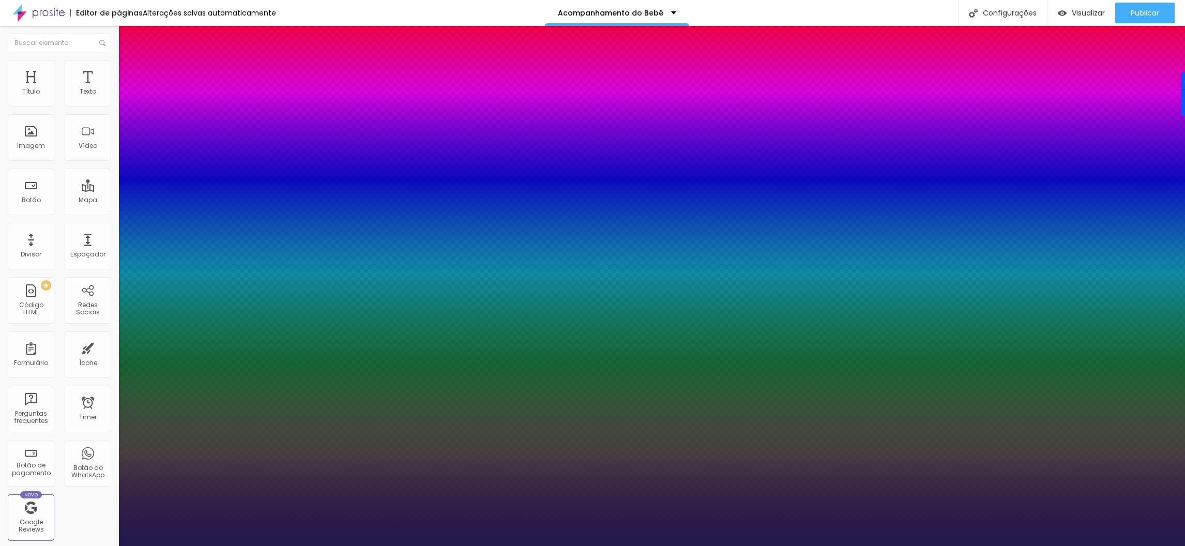
type input "44"
drag, startPoint x: 170, startPoint y: 293, endPoint x: 163, endPoint y: 291, distance: 7.5
click at [1153, 546] on div at bounding box center [592, 546] width 1185 height 0
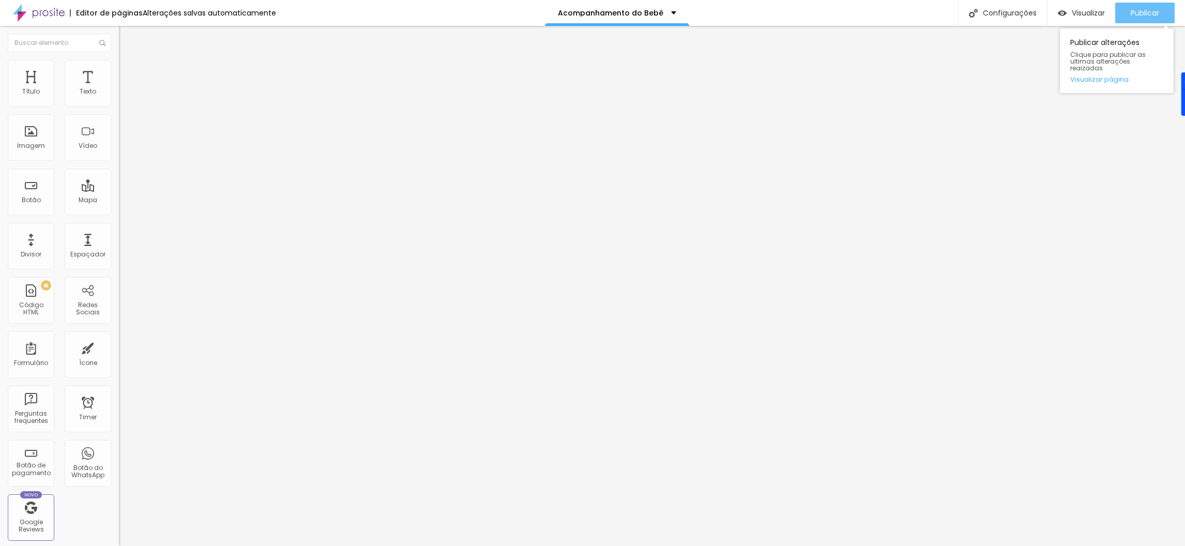
click at [1151, 10] on span "Publicar" at bounding box center [1145, 13] width 28 height 8
